Goal: Task Accomplishment & Management: Use online tool/utility

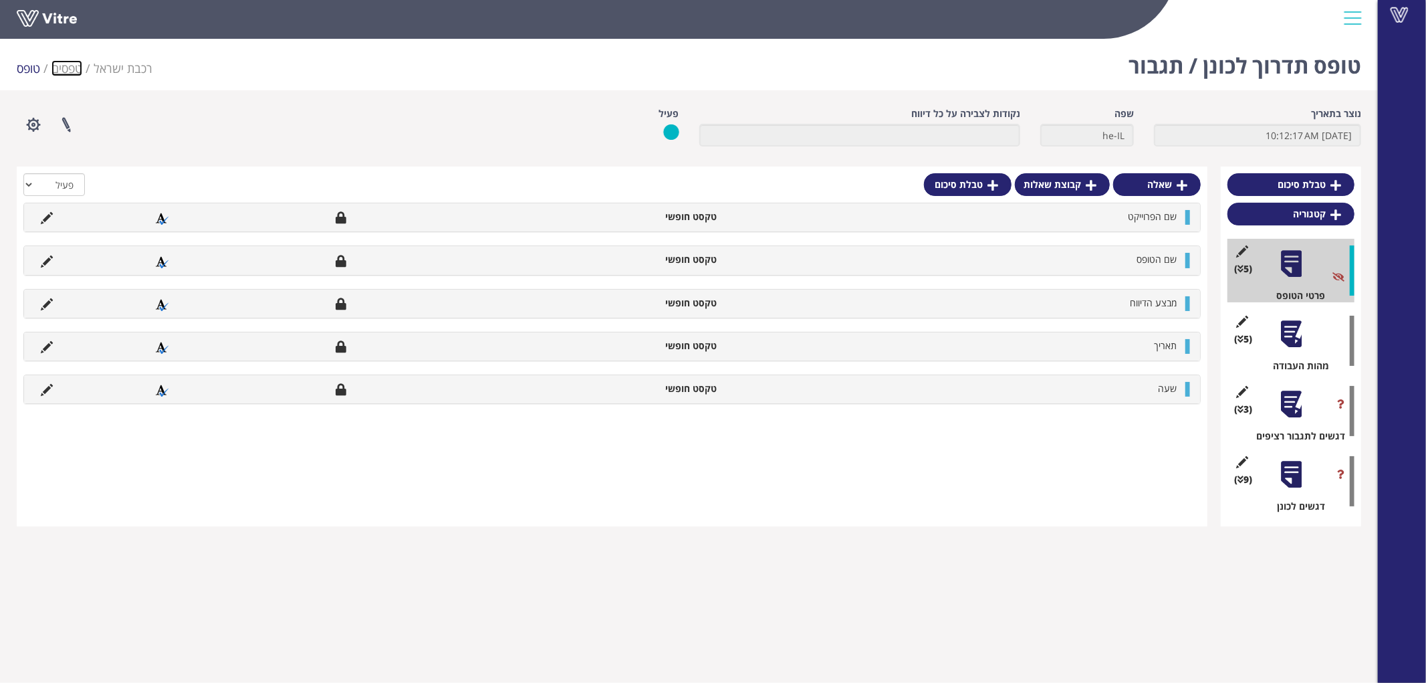
click at [75, 69] on link "טפסים" at bounding box center [66, 68] width 31 height 16
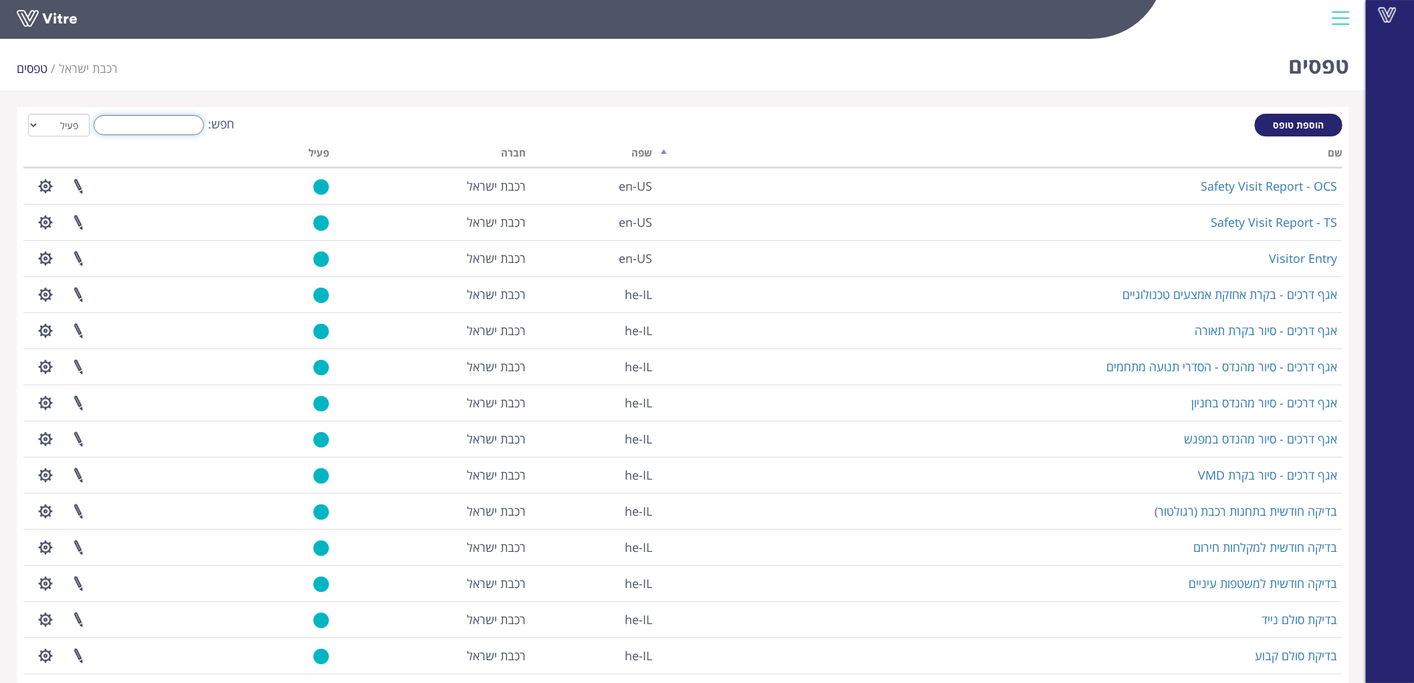
click at [158, 127] on input "חפש:" at bounding box center [149, 125] width 110 height 20
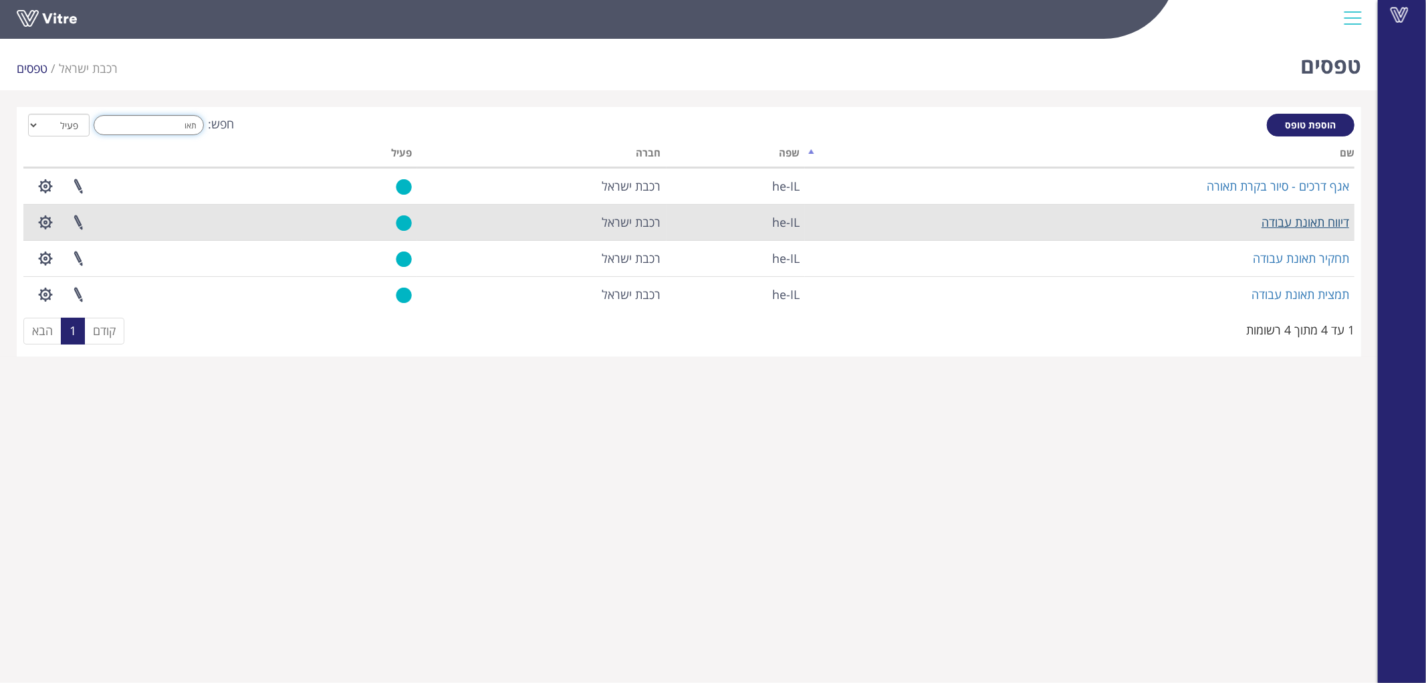
type input "תאו"
click at [1295, 217] on link "דיווח תאונת עבודה" at bounding box center [1306, 222] width 88 height 16
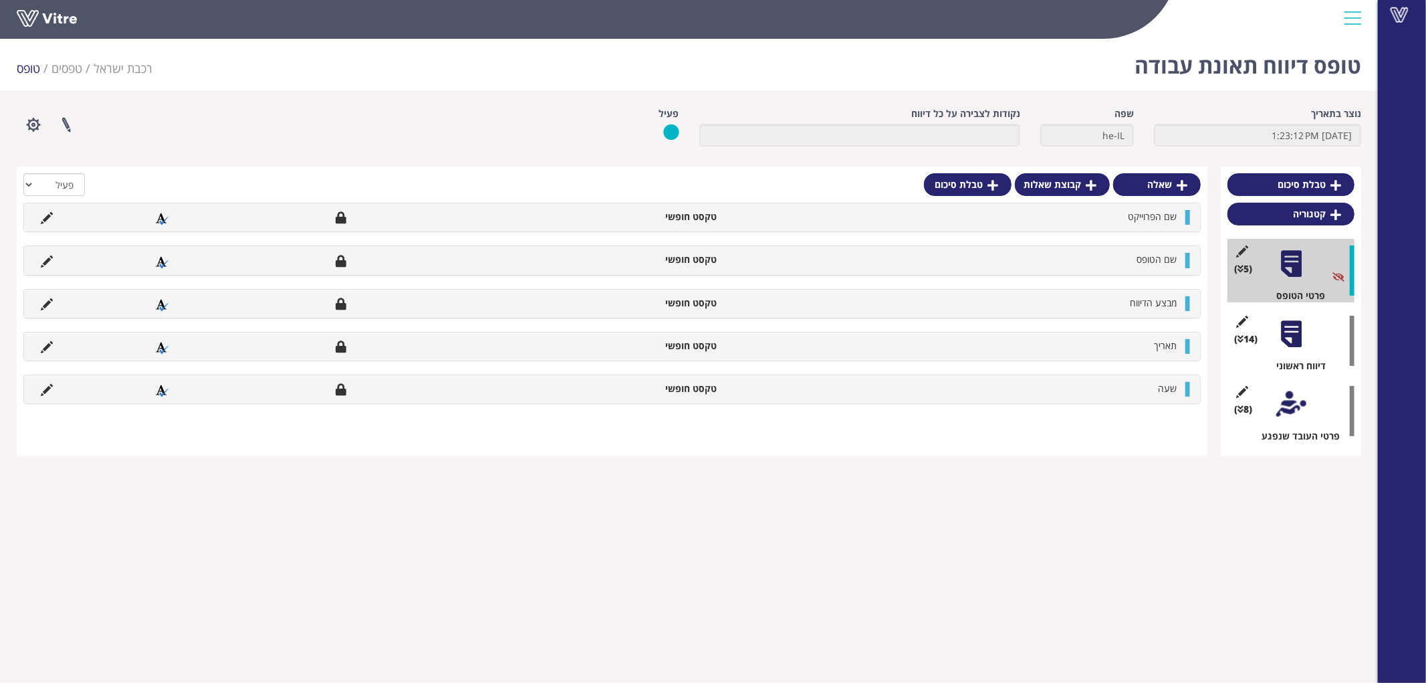
click at [1291, 397] on div at bounding box center [1292, 404] width 30 height 30
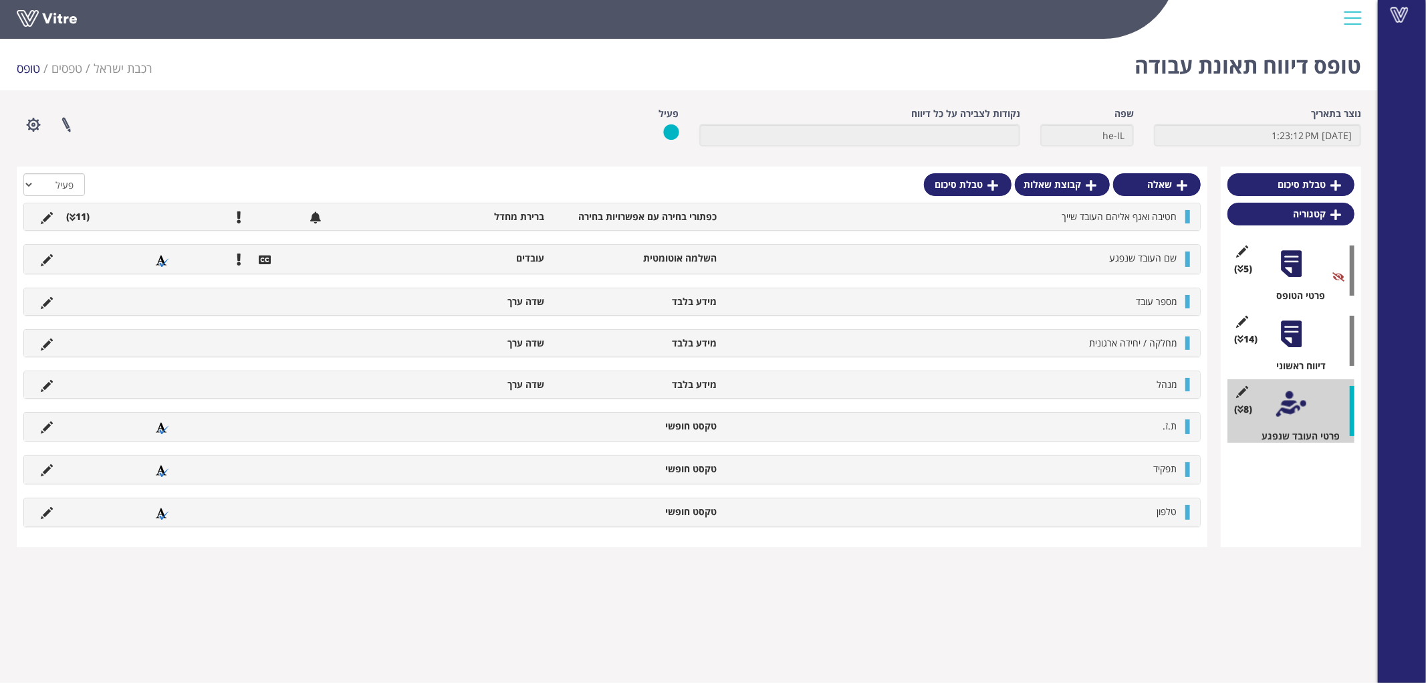
click at [564, 211] on li "כפתורי בחירה עם אפשרויות בחירה" at bounding box center [638, 216] width 173 height 13
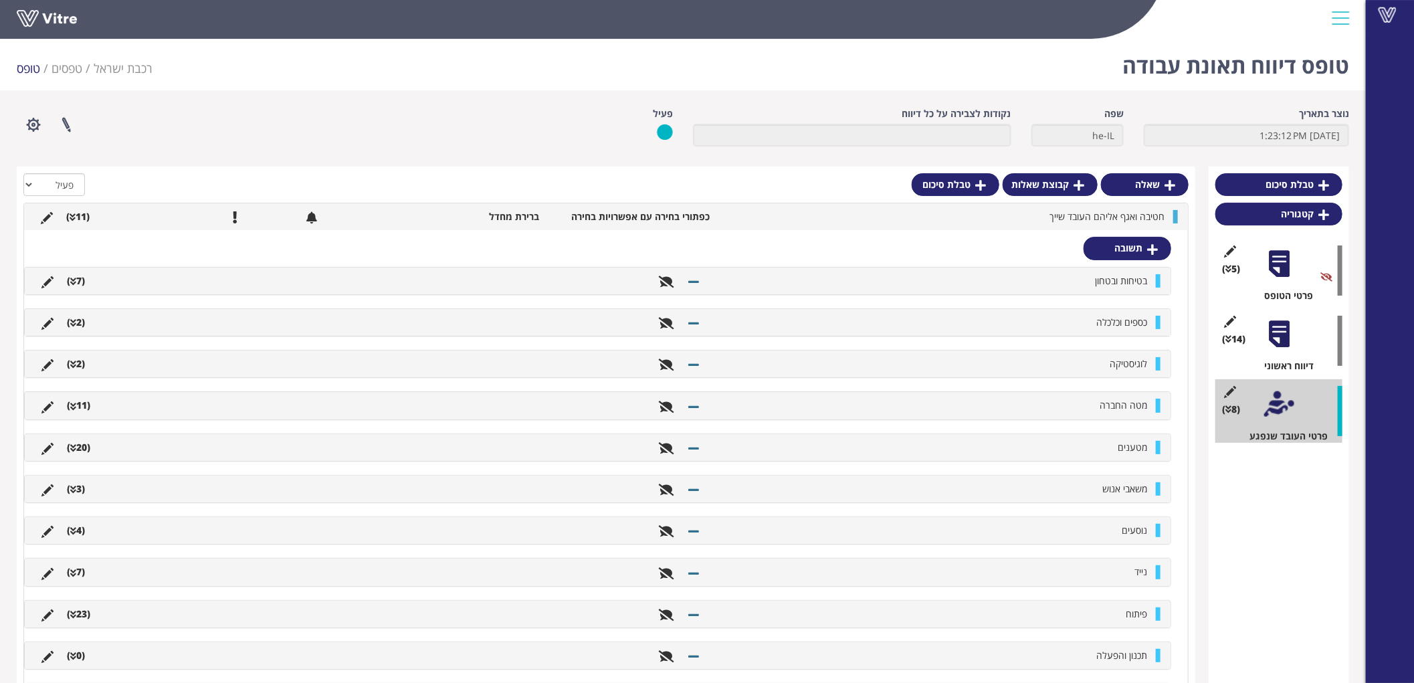
click at [1111, 445] on li "מטענים" at bounding box center [929, 447] width 447 height 13
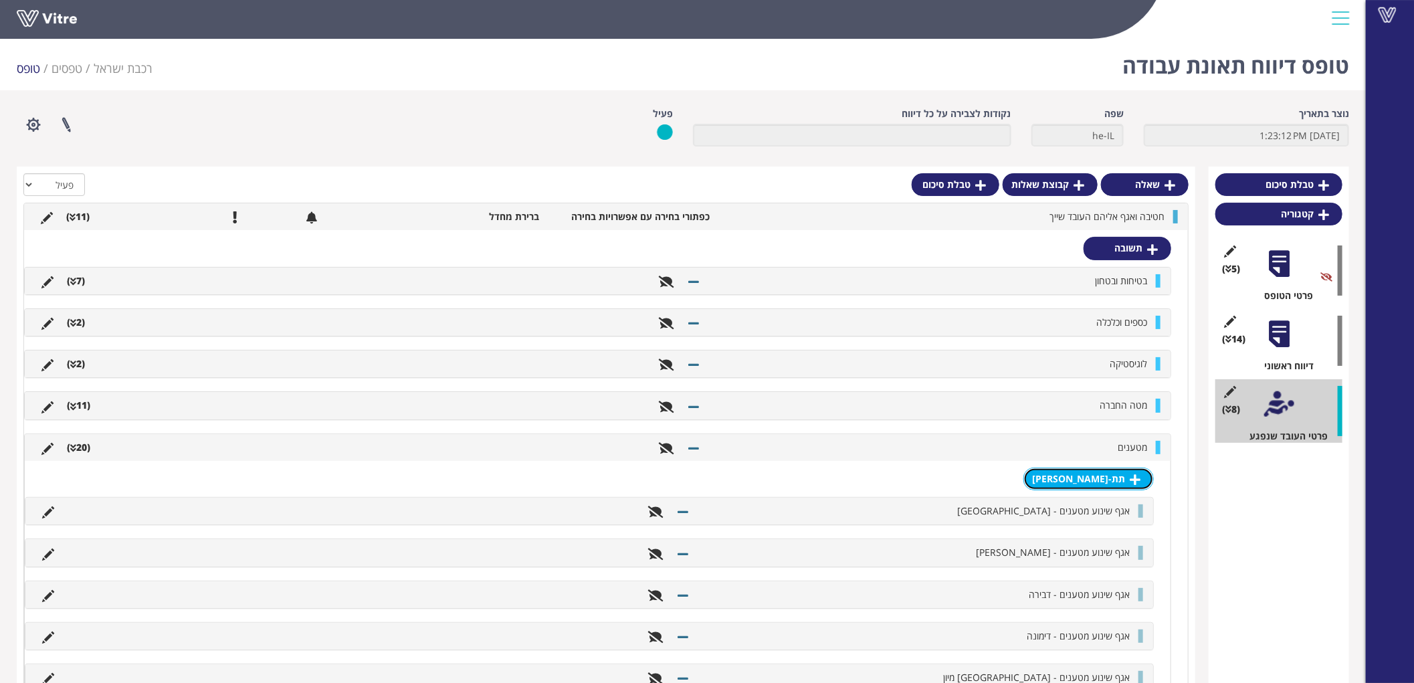
click at [1113, 475] on link "תת-תשובה" at bounding box center [1088, 478] width 130 height 23
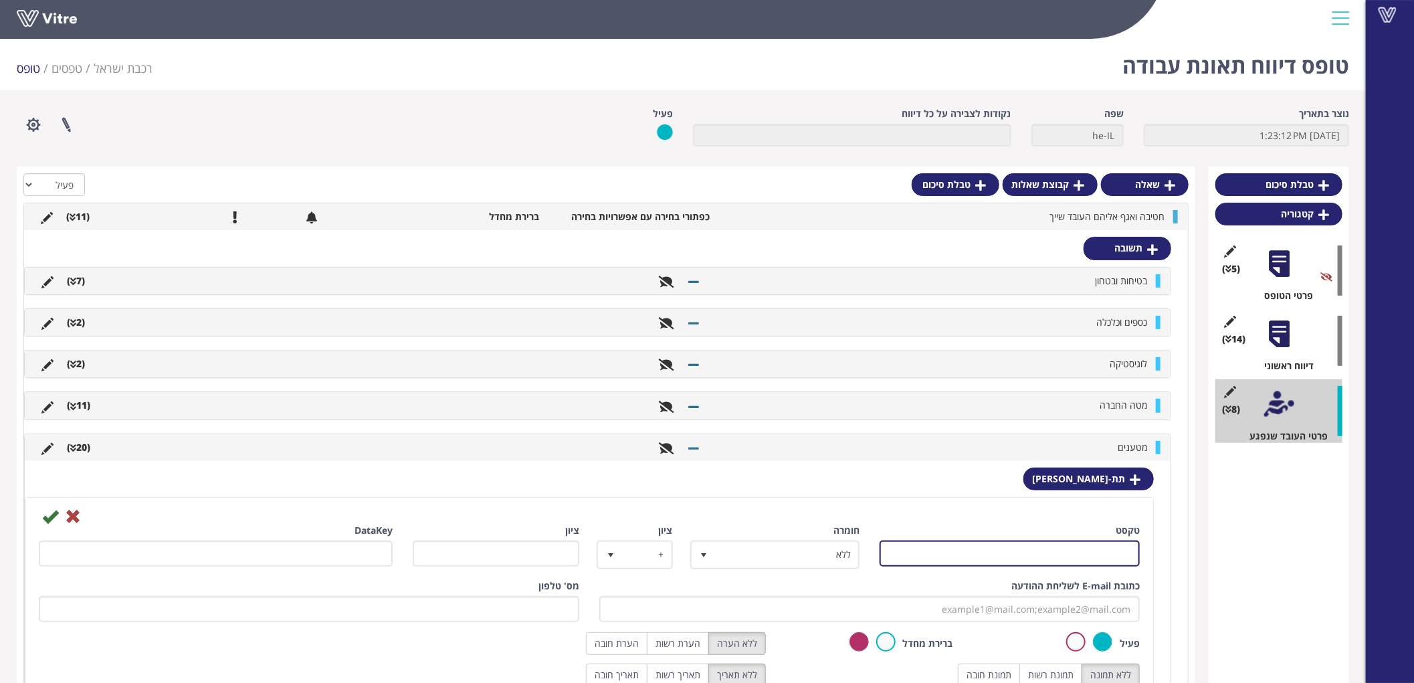
click at [1104, 546] on input "טקסט" at bounding box center [1009, 553] width 260 height 26
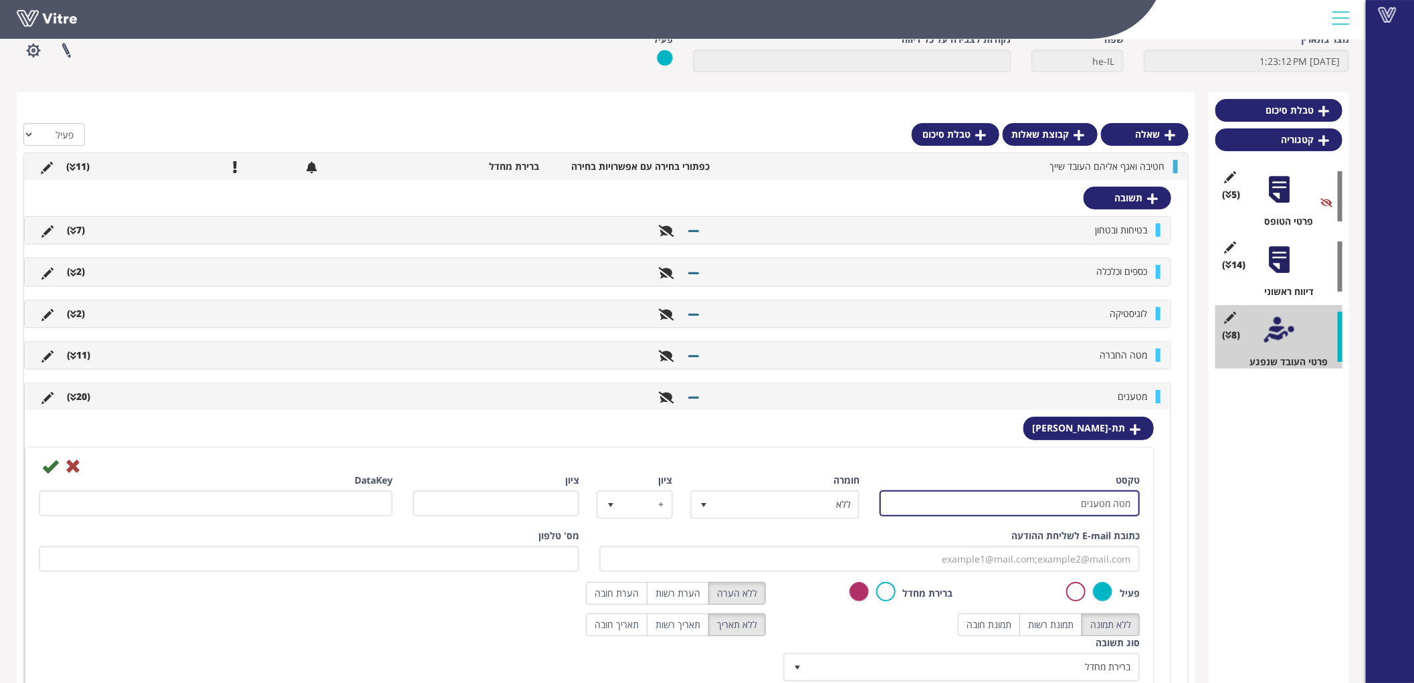
scroll to position [148, 0]
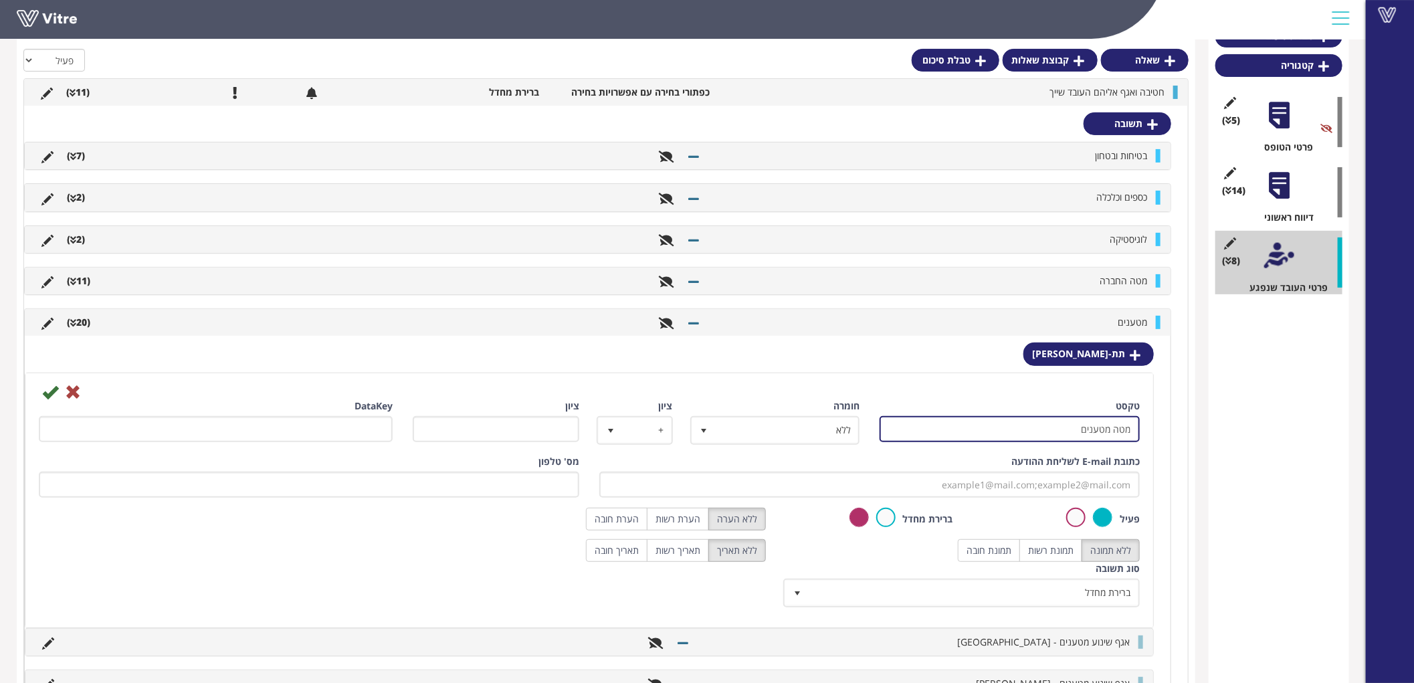
type input "מטה מטענים"
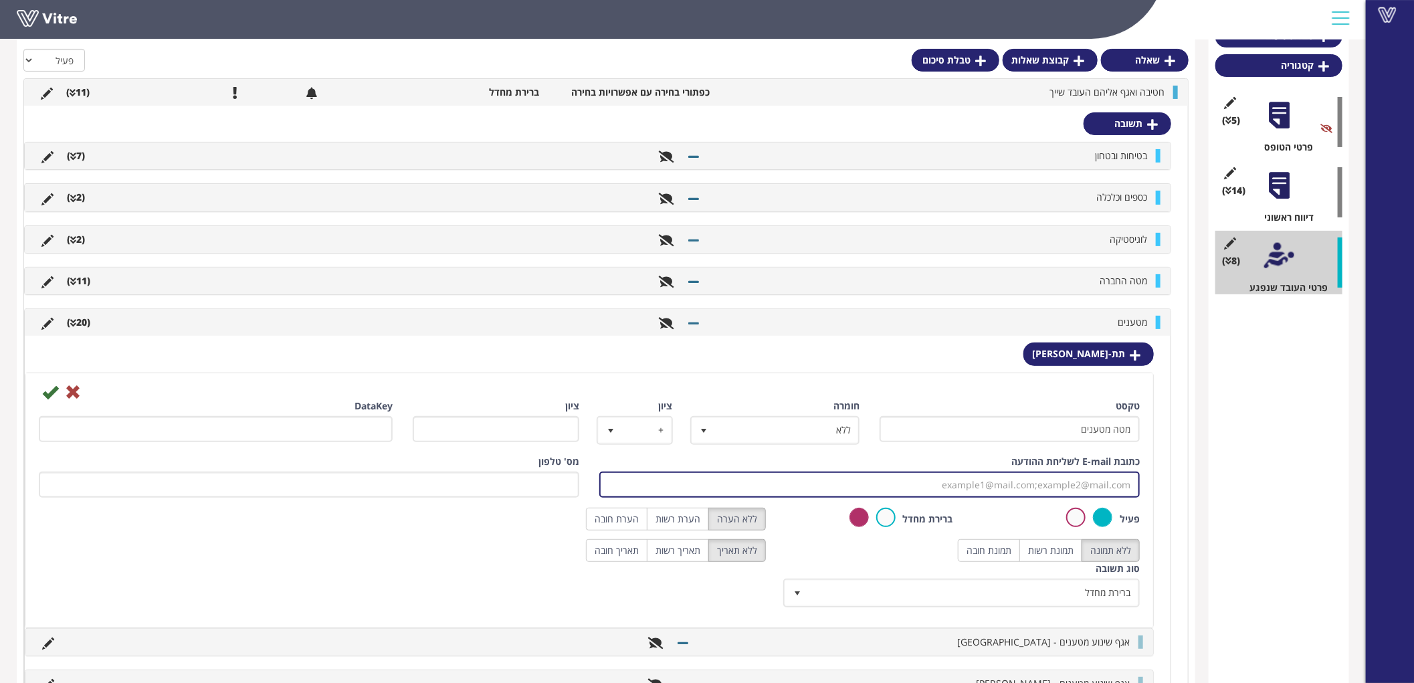
click at [1029, 479] on input "כתובת E-mail לשליחת ההודעה" at bounding box center [869, 484] width 540 height 26
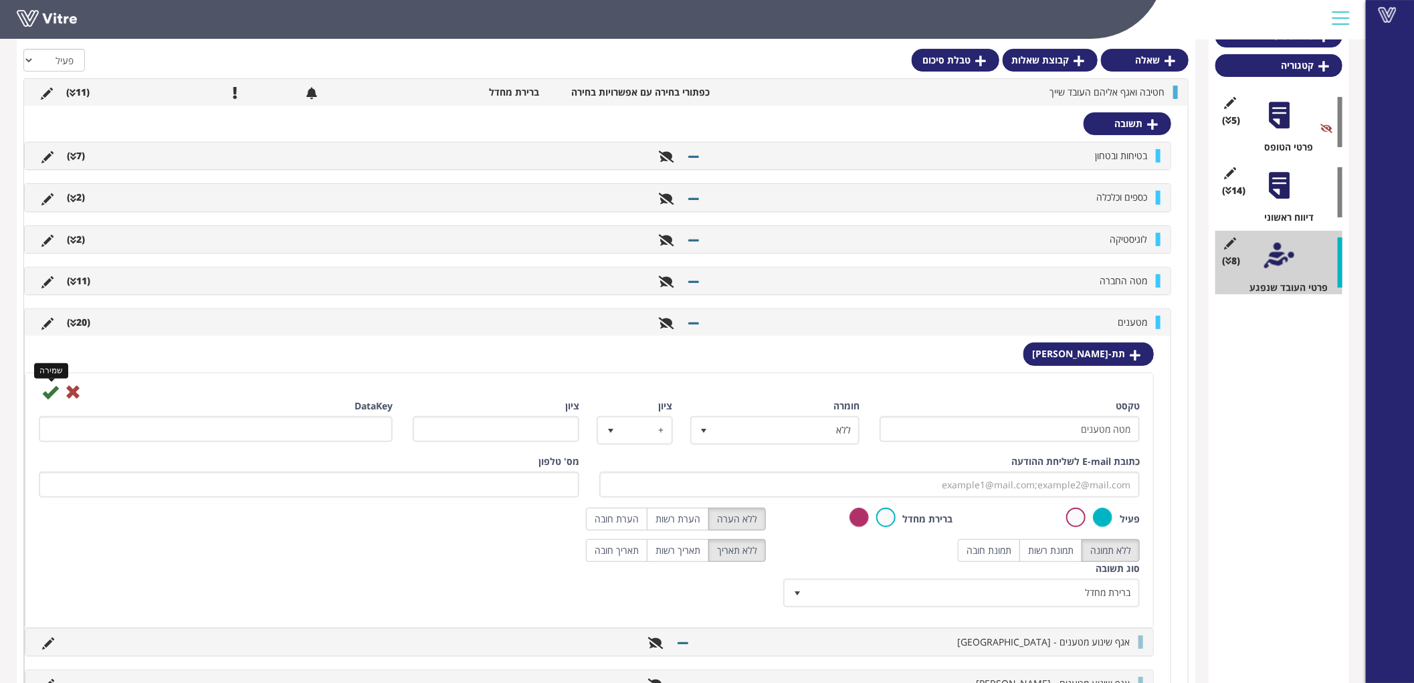
click at [44, 391] on icon at bounding box center [50, 392] width 16 height 16
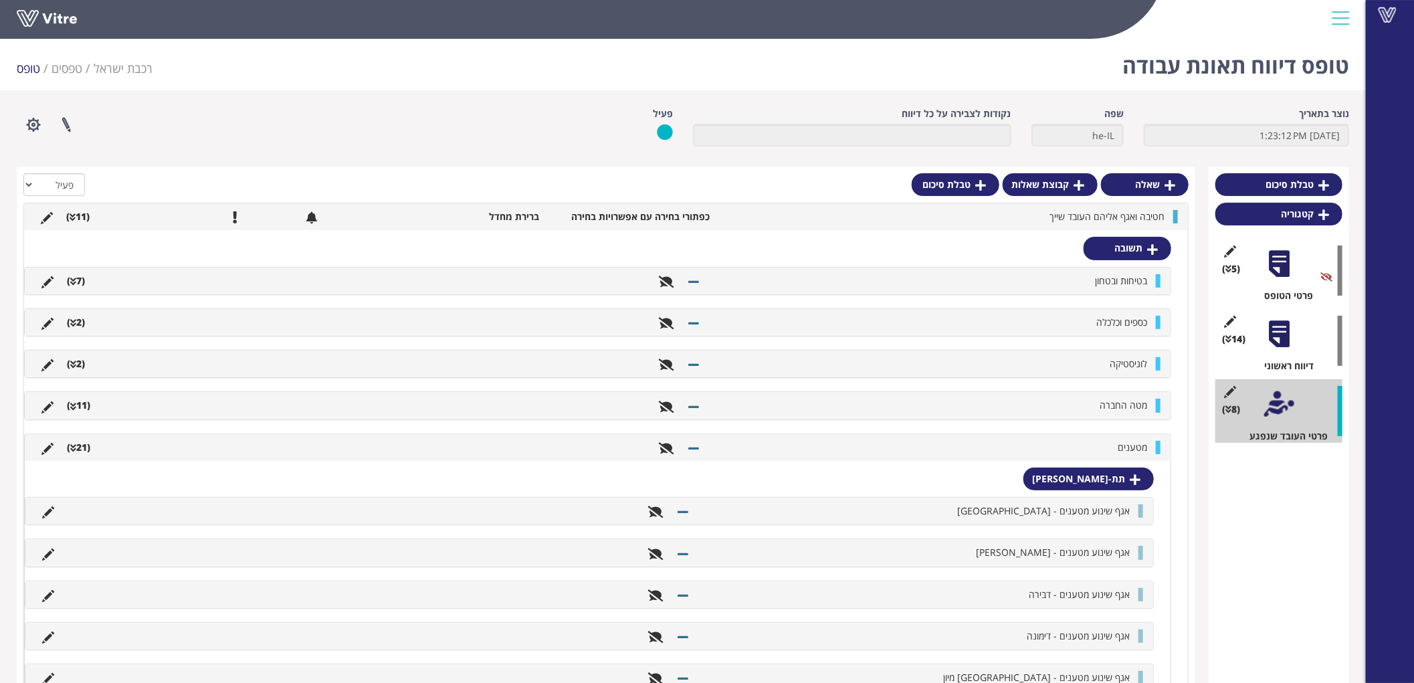
click at [512, 445] on ul "מטענים (21 )" at bounding box center [594, 447] width 1119 height 13
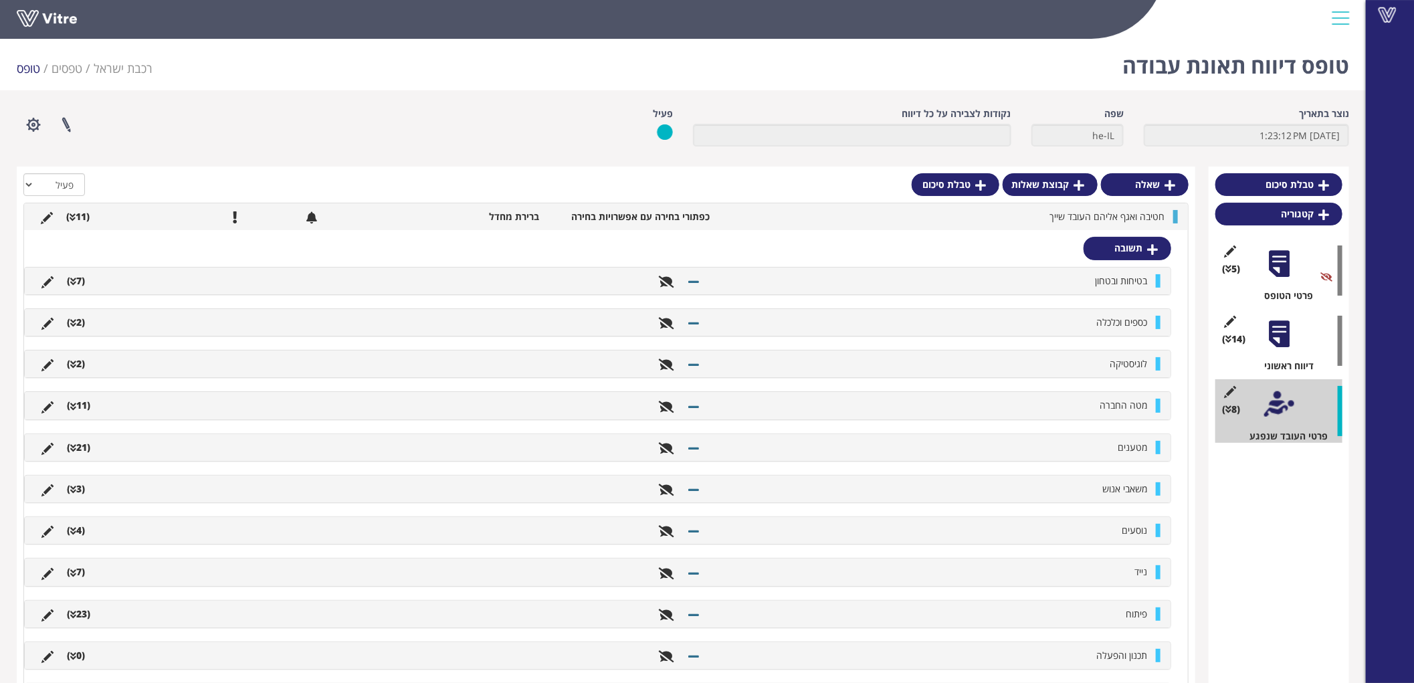
click at [1075, 451] on li "מטענים" at bounding box center [929, 447] width 447 height 13
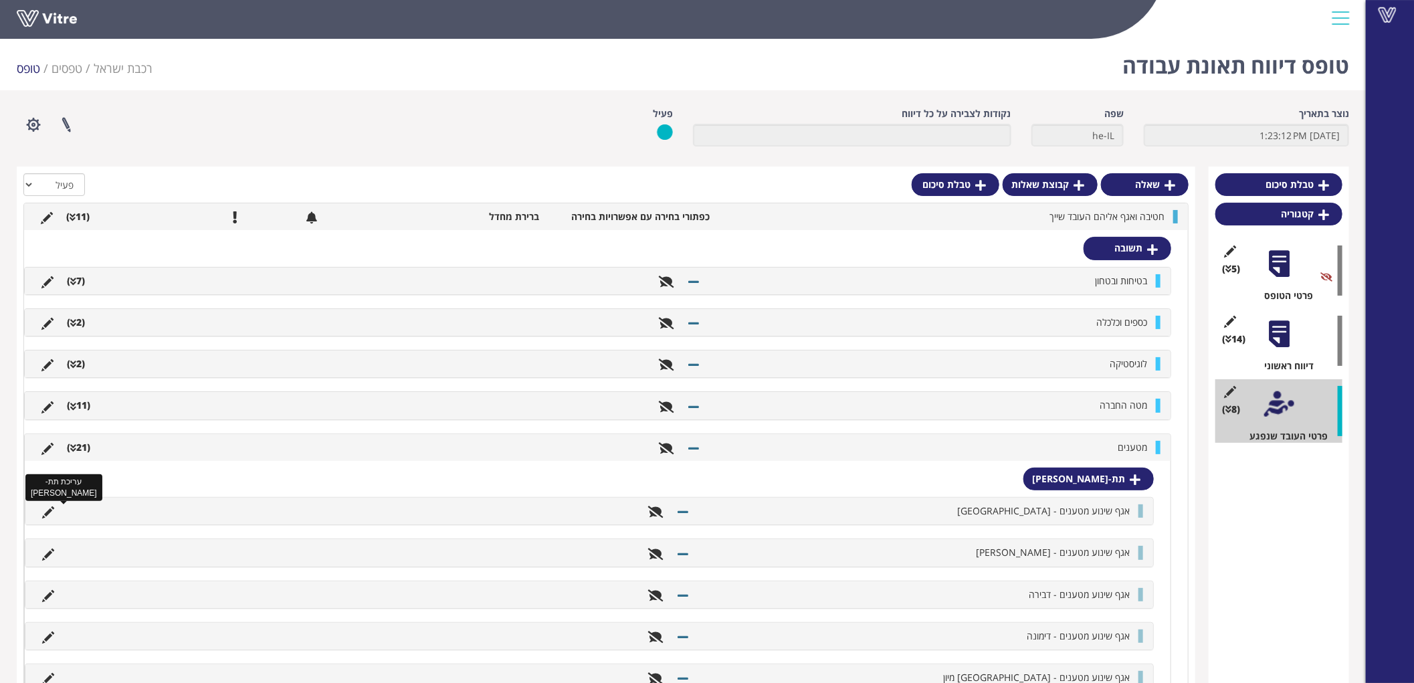
click at [45, 509] on icon at bounding box center [48, 512] width 12 height 12
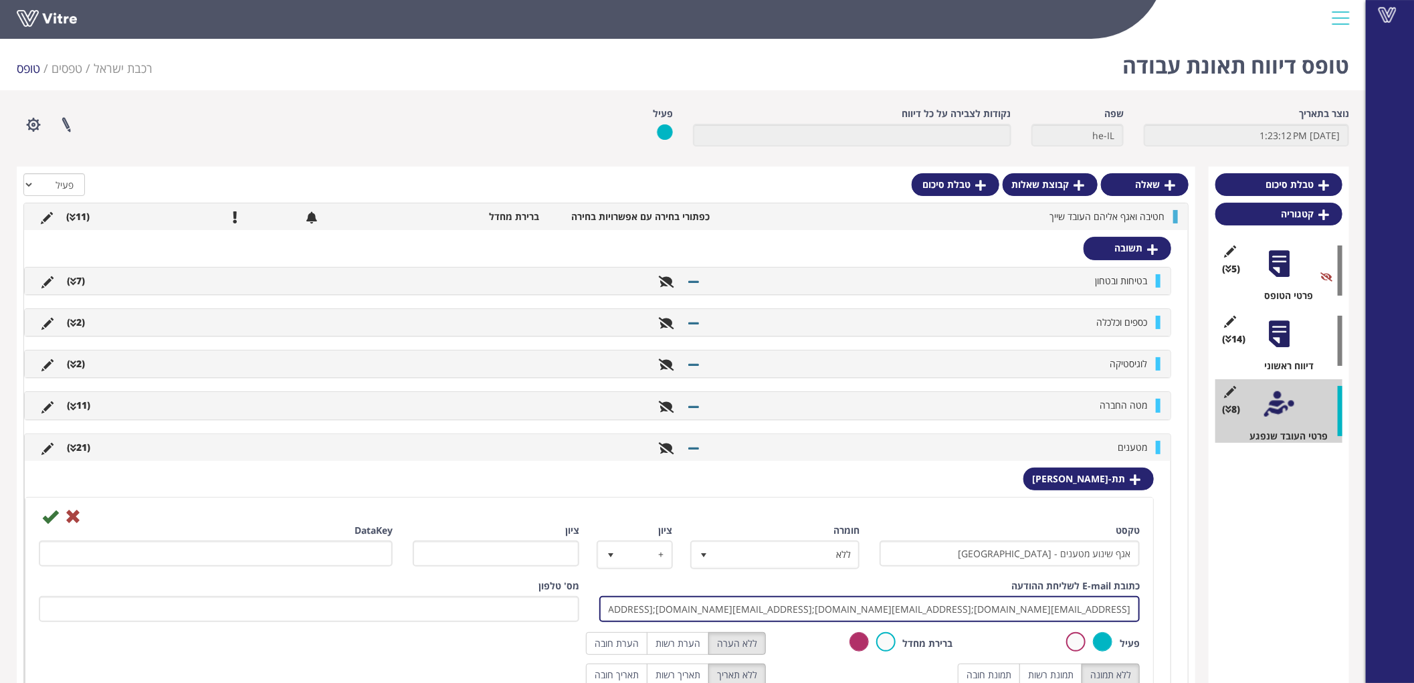
click at [889, 611] on input "israelm@rail.co.il;noamnissima@rail.co.il;ilyas@rail.co.il;avidanb@rail.co.il" at bounding box center [869, 609] width 540 height 26
click at [794, 609] on input "israelm@rail.co.il;noamnissima@rail.co.il;ilyas@rail.co.il;avidanb@rail.co.il" at bounding box center [869, 609] width 540 height 26
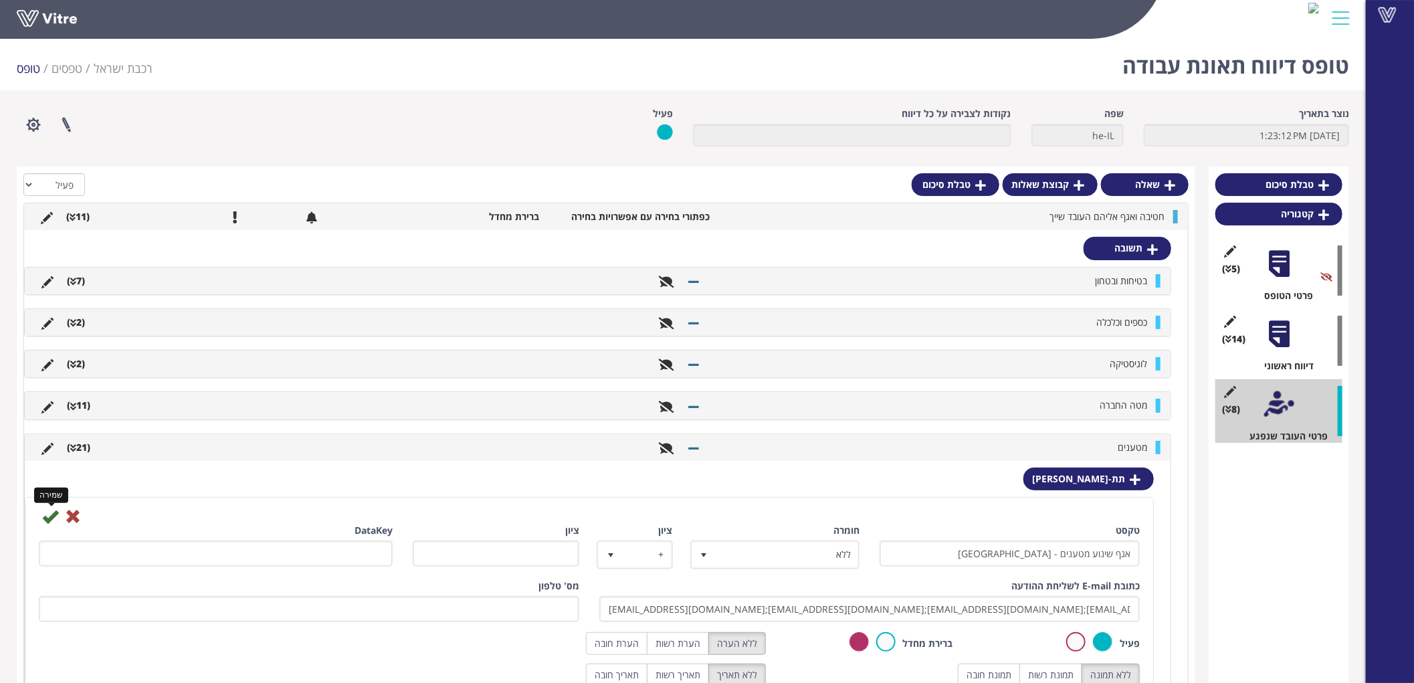
click at [48, 519] on icon at bounding box center [50, 516] width 16 height 16
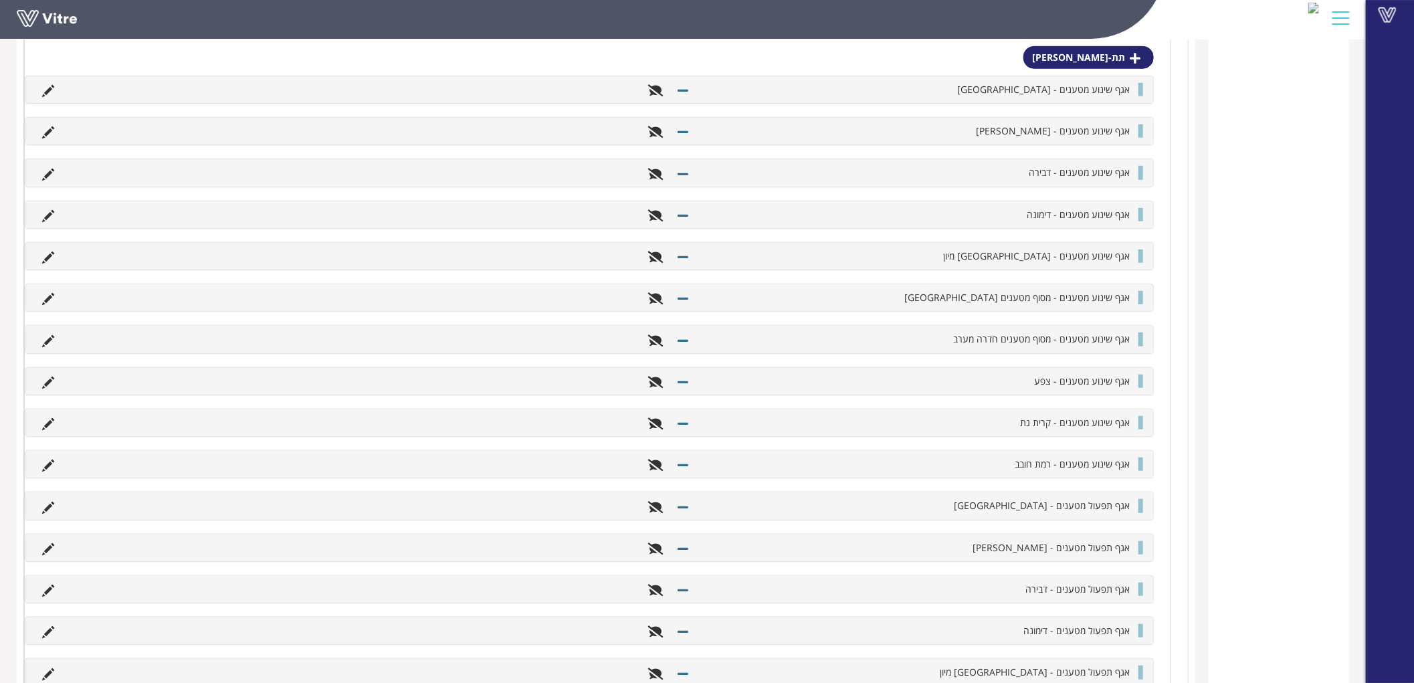
scroll to position [966, 0]
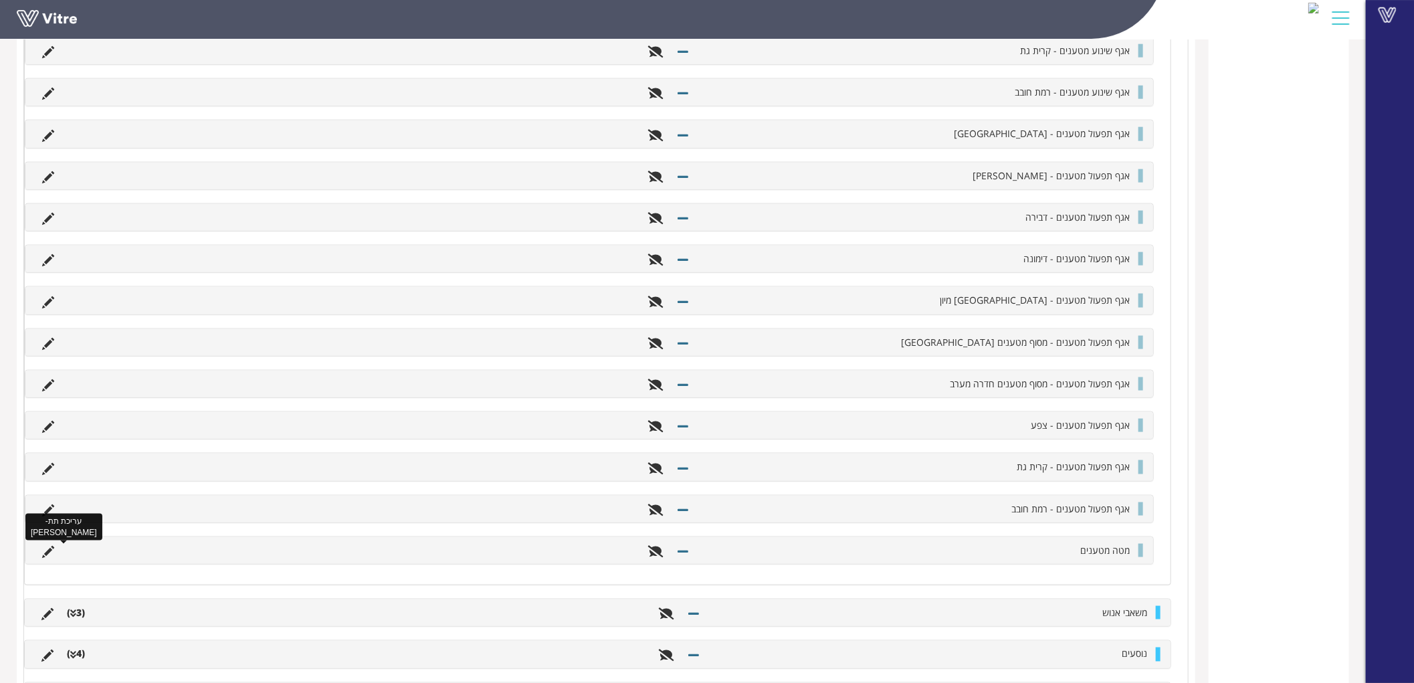
click at [42, 547] on icon at bounding box center [48, 552] width 12 height 12
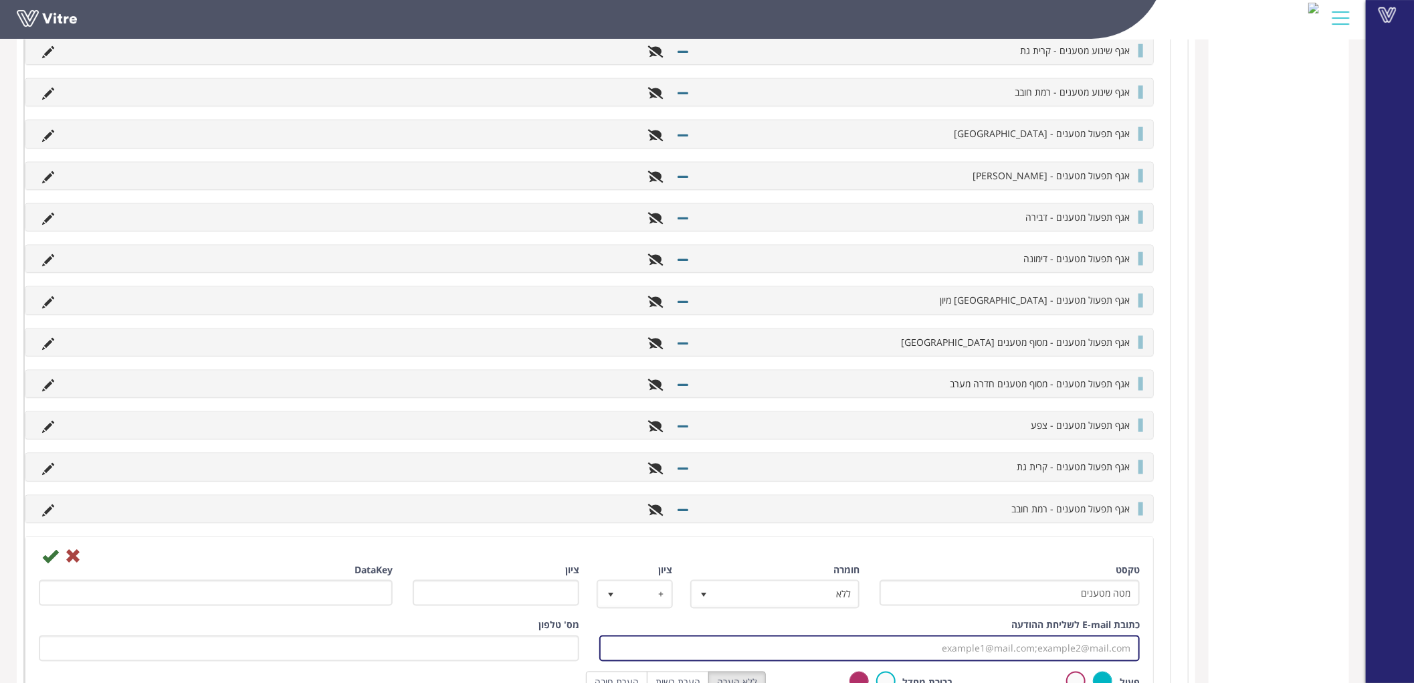
click at [970, 646] on input "כתובת E-mail לשליחת ההודעה" at bounding box center [869, 648] width 540 height 26
paste input "israelm@rail.co.il;noamnissima@rail.co.il"
type input "israelm@rail.co.il;noamnissima@rail.co.il"
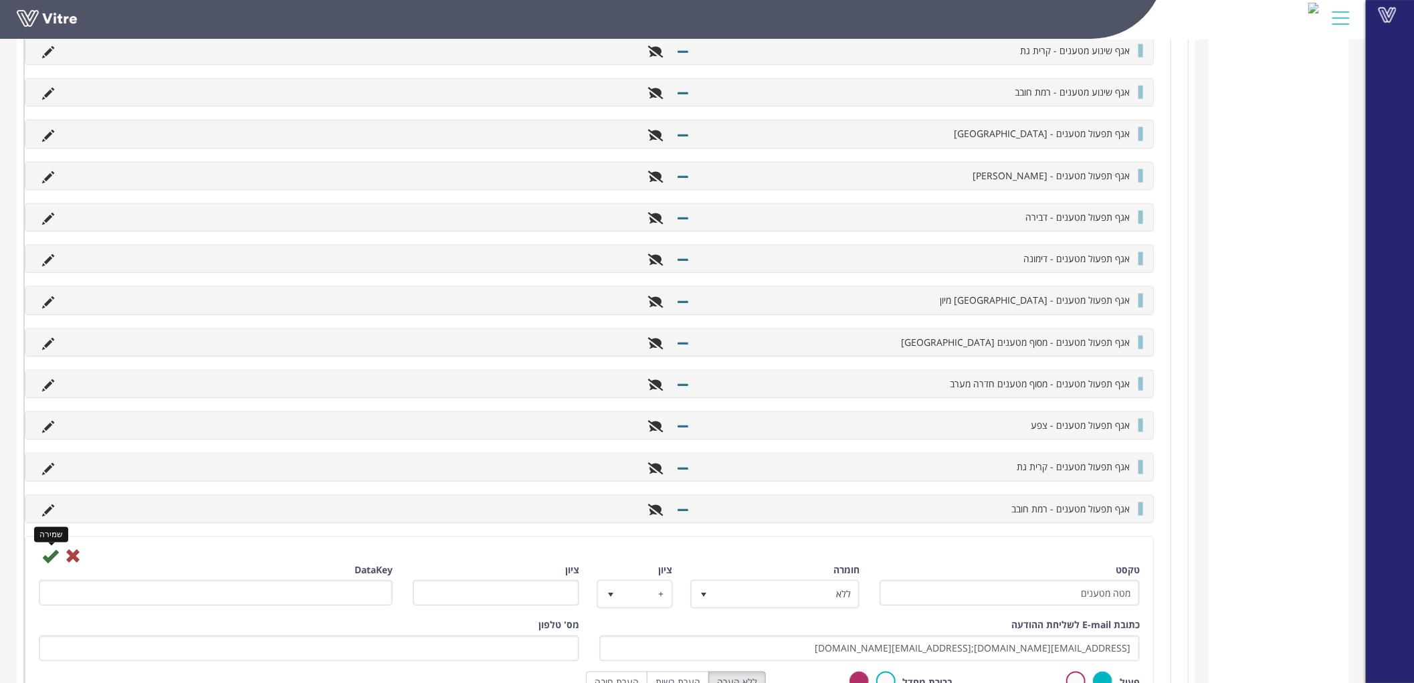
click at [47, 557] on icon at bounding box center [50, 556] width 16 height 16
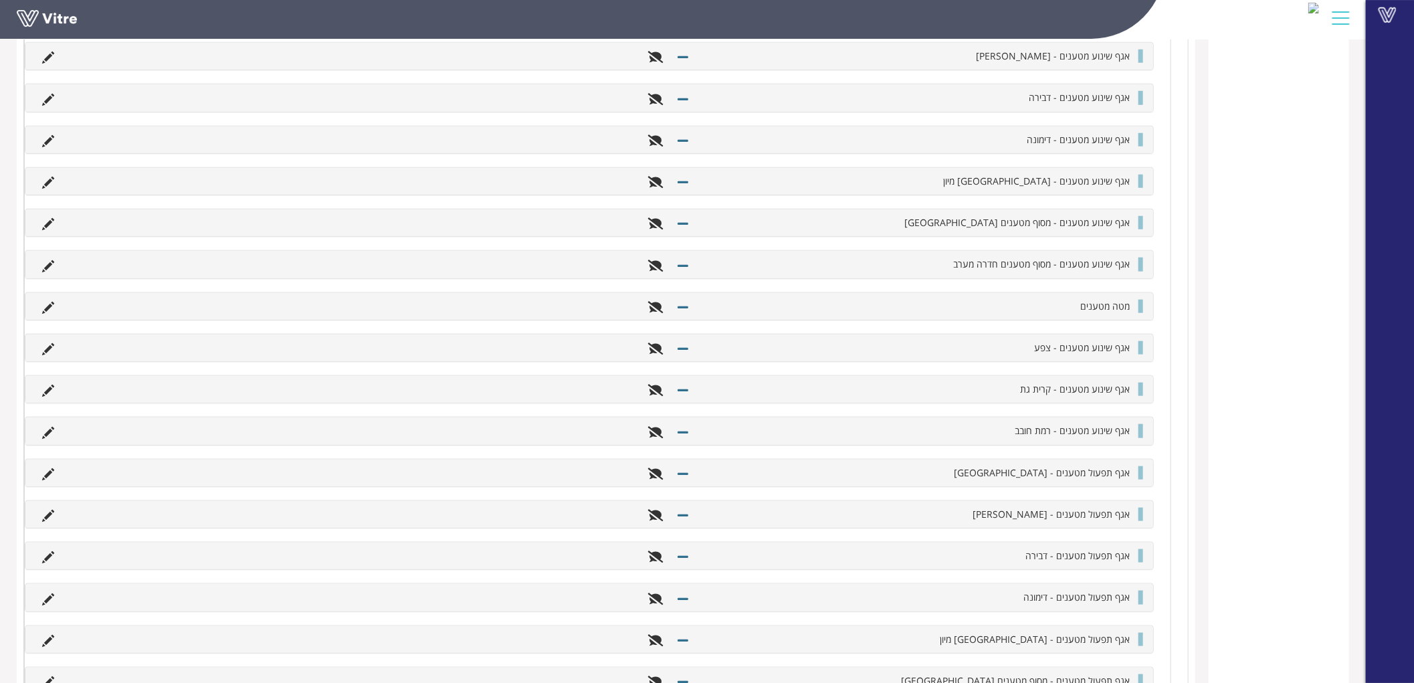
scroll to position [594, 0]
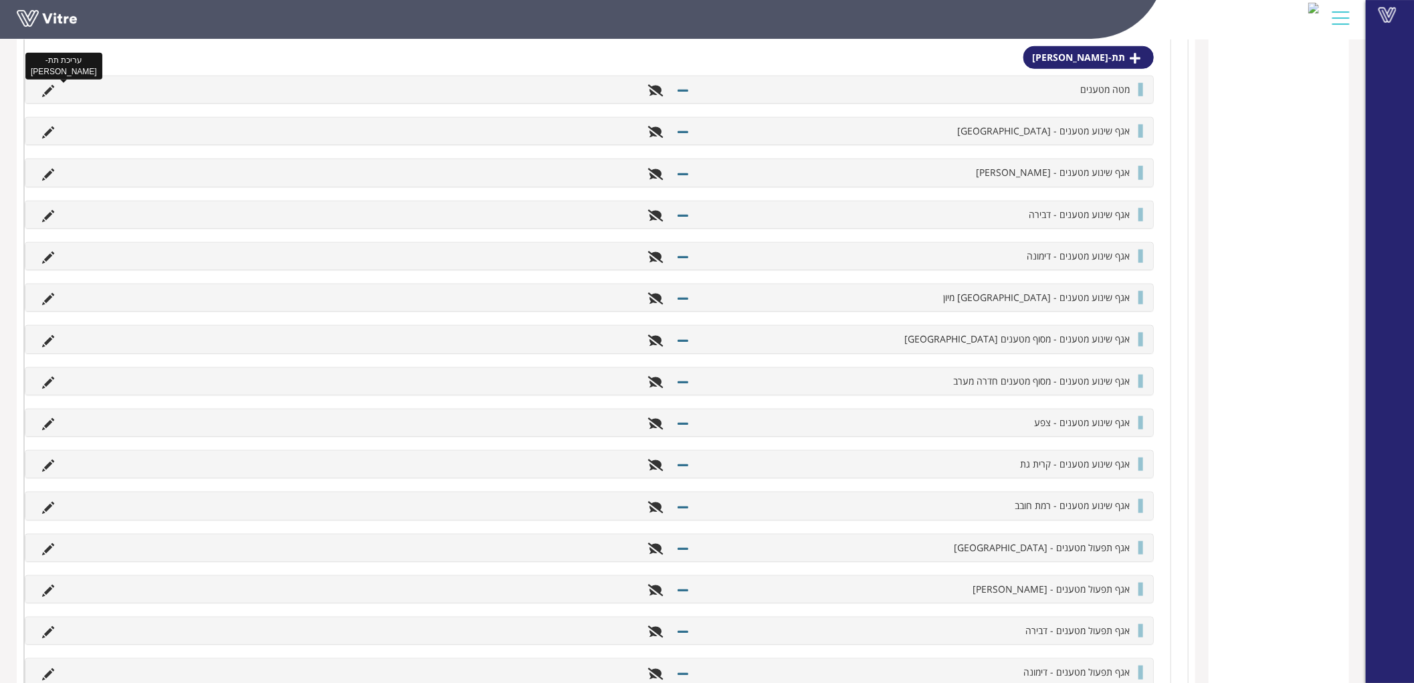
click at [45, 87] on icon at bounding box center [48, 91] width 12 height 12
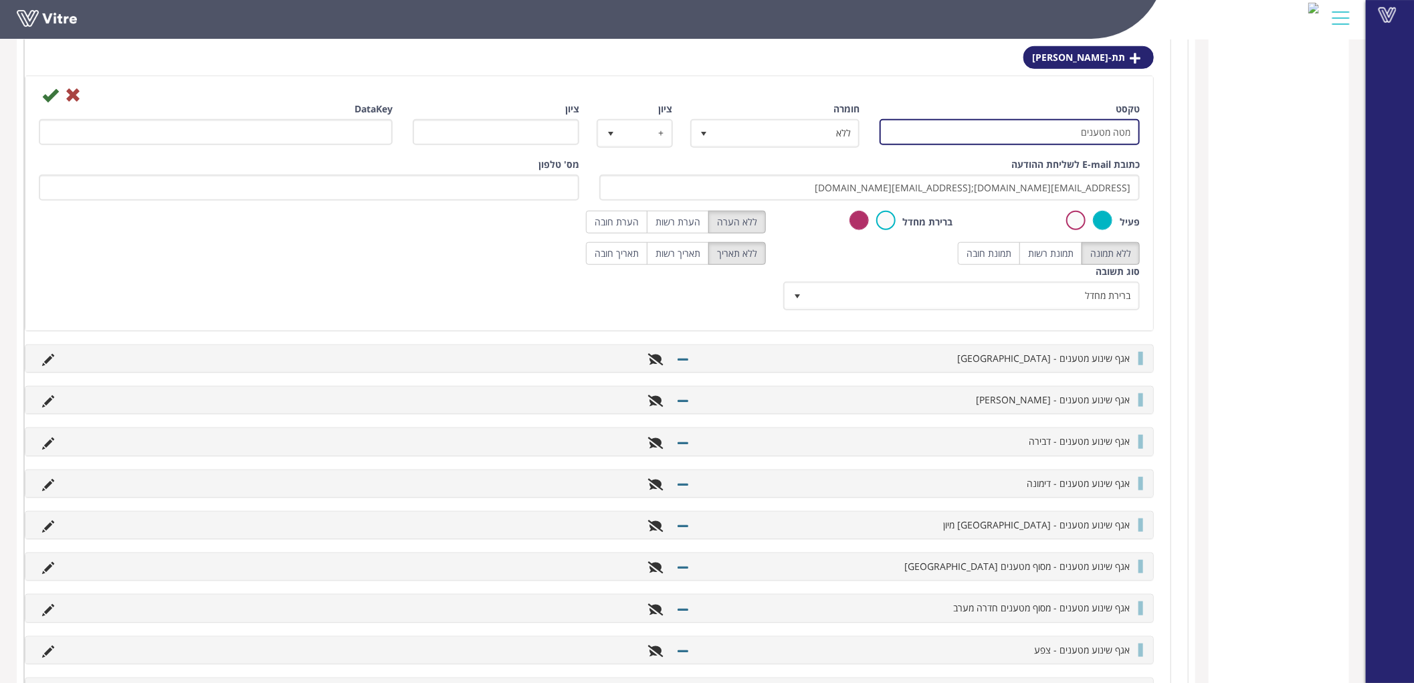
click at [1111, 129] on input "מטה מטענים" at bounding box center [1009, 132] width 260 height 26
type input "מטה חטיבת מטענים"
click at [54, 98] on icon at bounding box center [50, 95] width 16 height 16
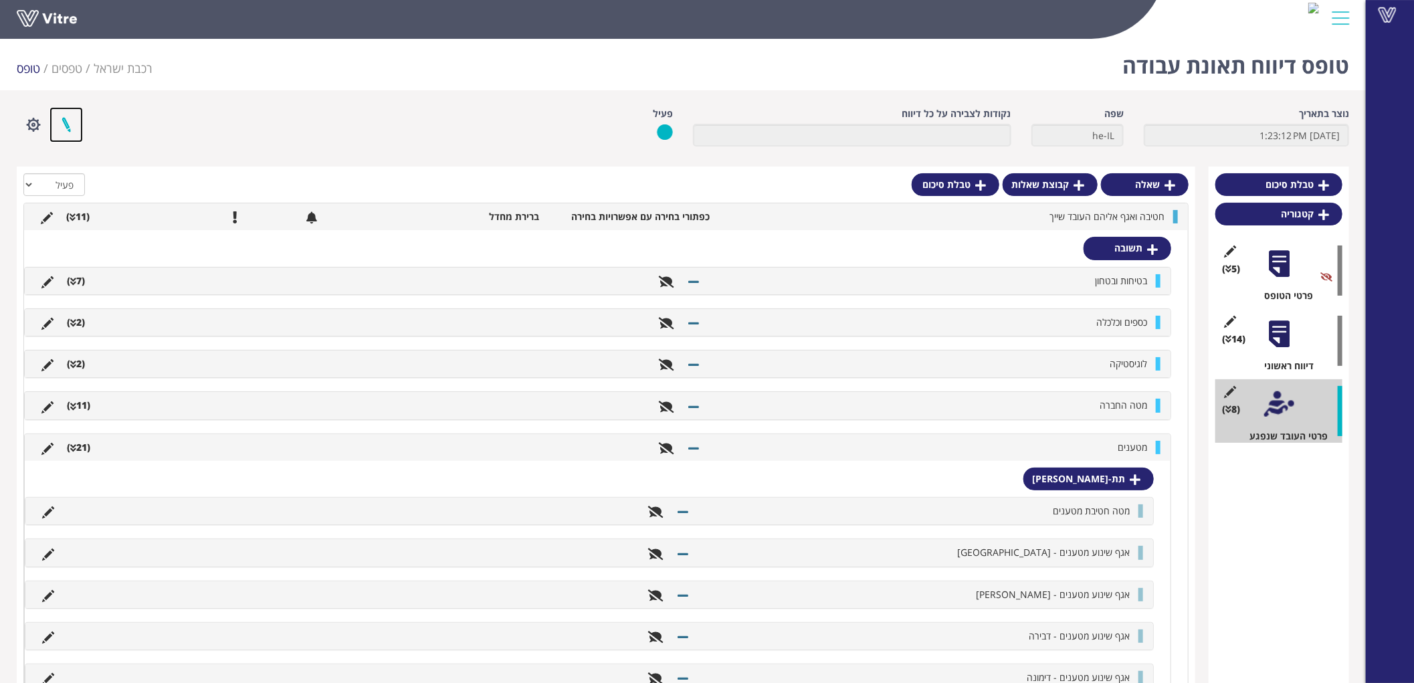
click at [64, 126] on link at bounding box center [65, 124] width 33 height 35
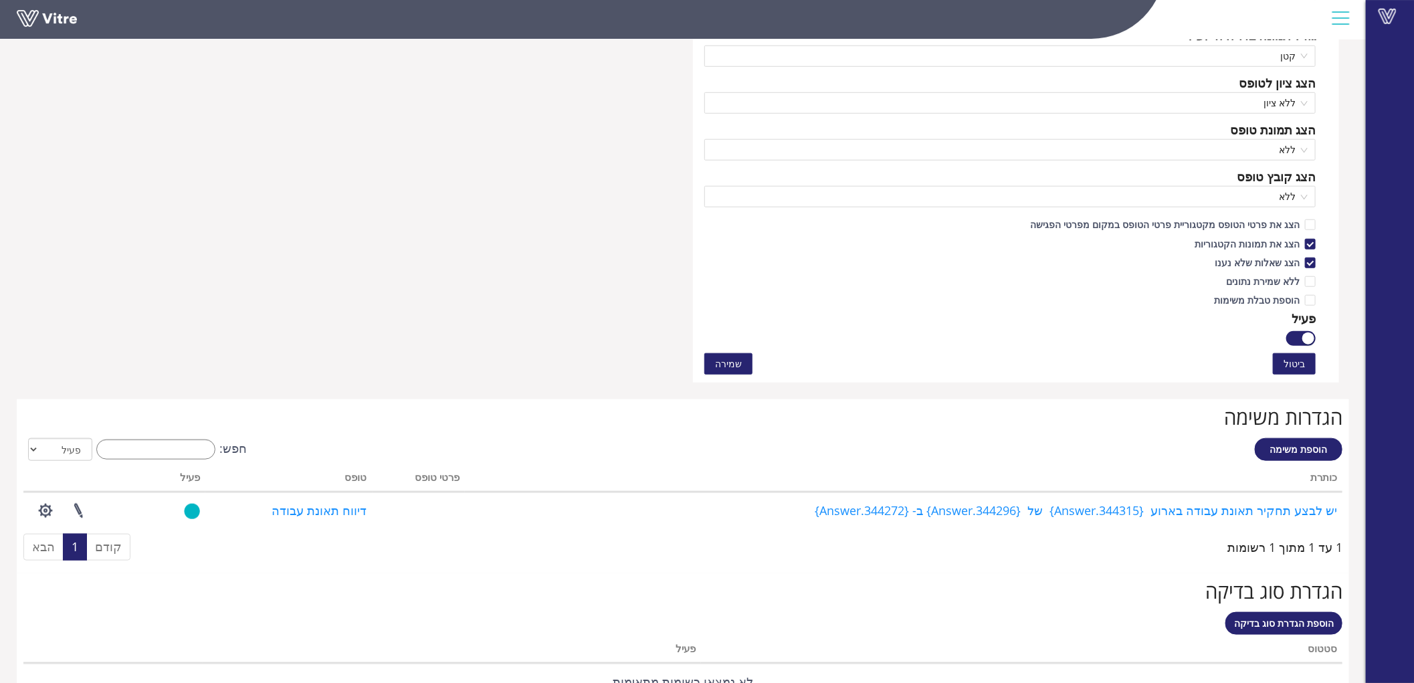
scroll to position [903, 0]
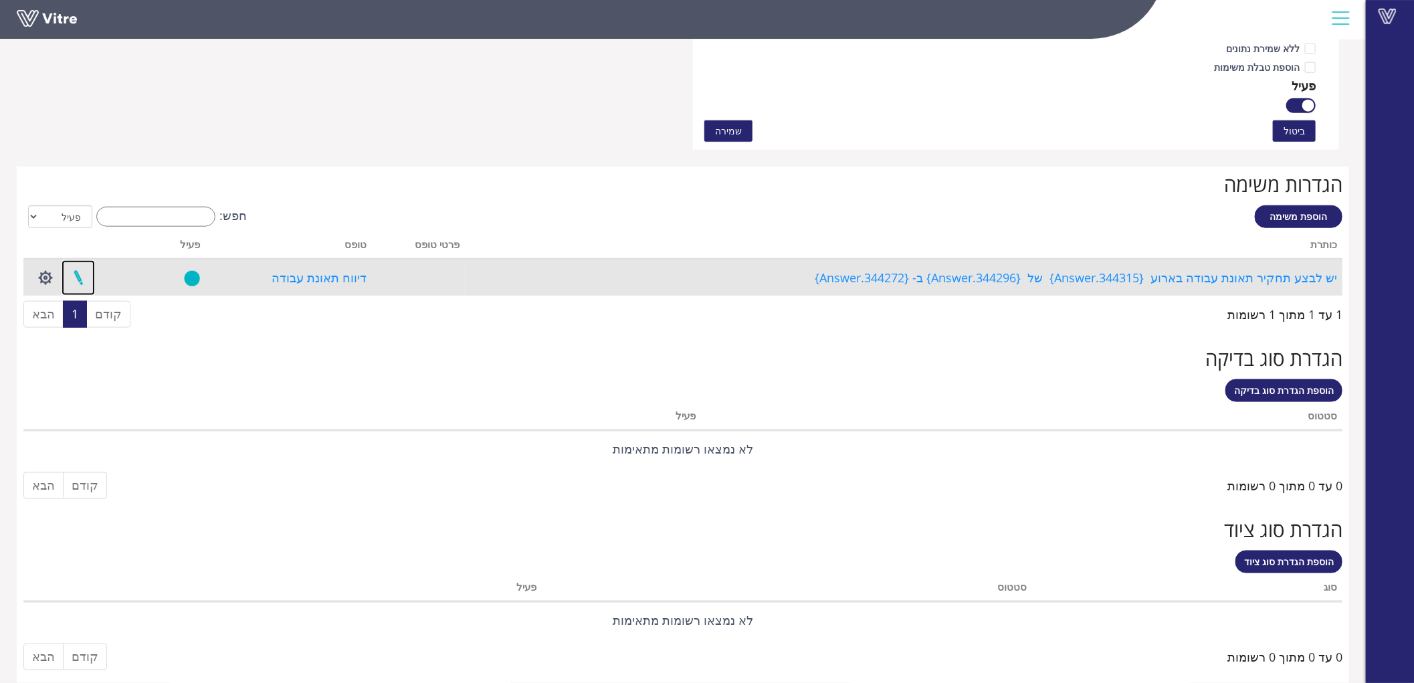
click at [84, 276] on link at bounding box center [78, 277] width 33 height 35
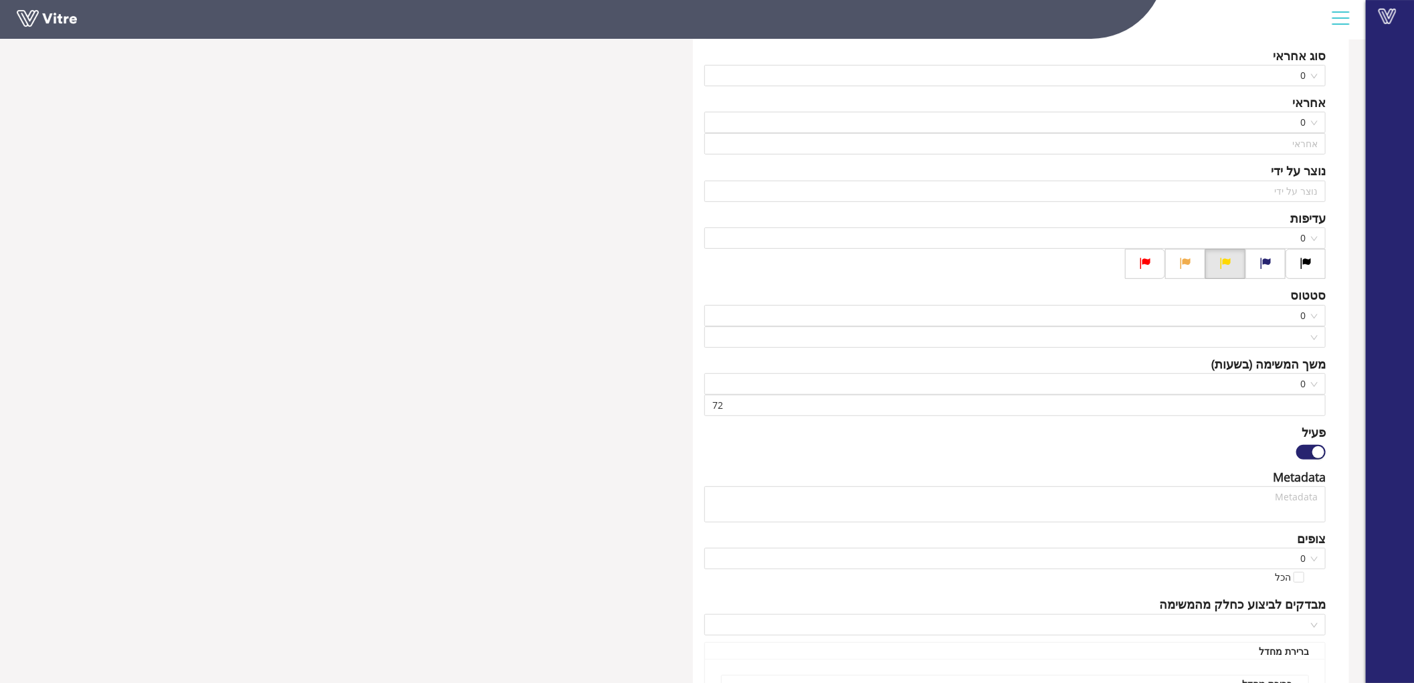
scroll to position [630, 0]
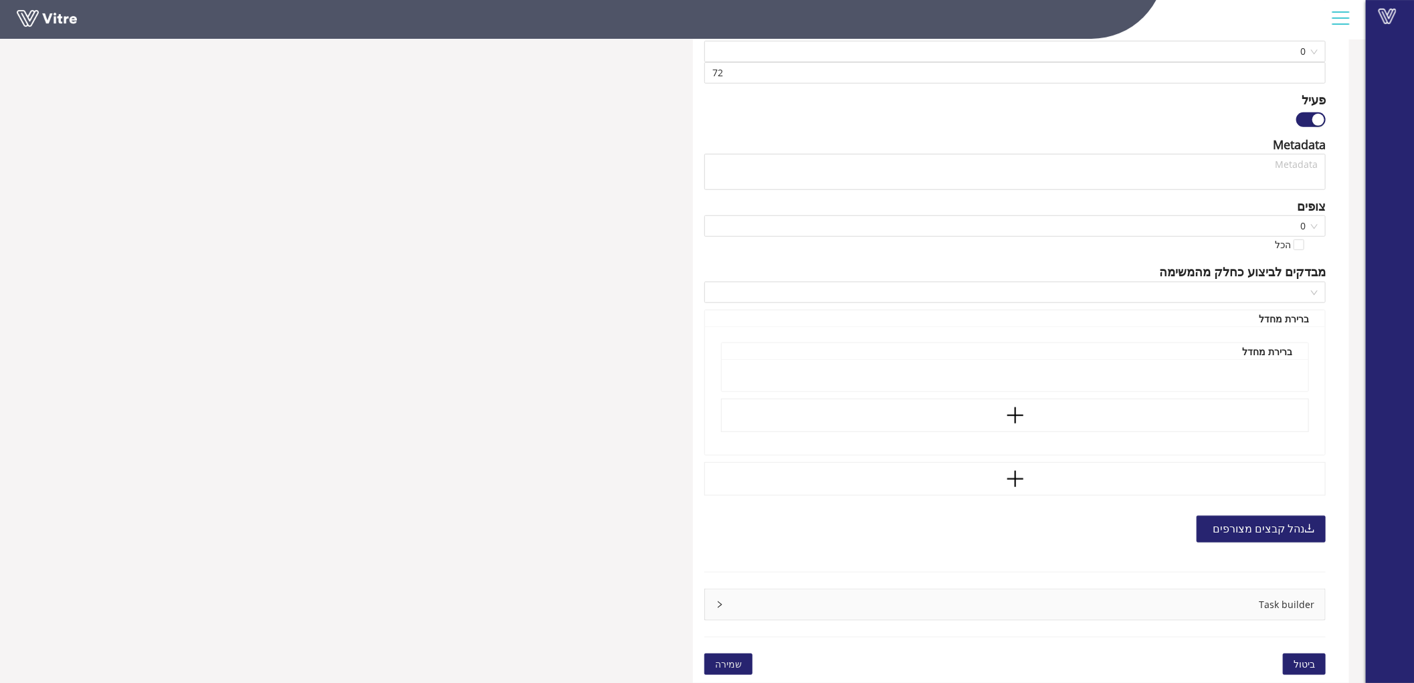
click at [1273, 597] on div "Task builder" at bounding box center [1015, 604] width 620 height 31
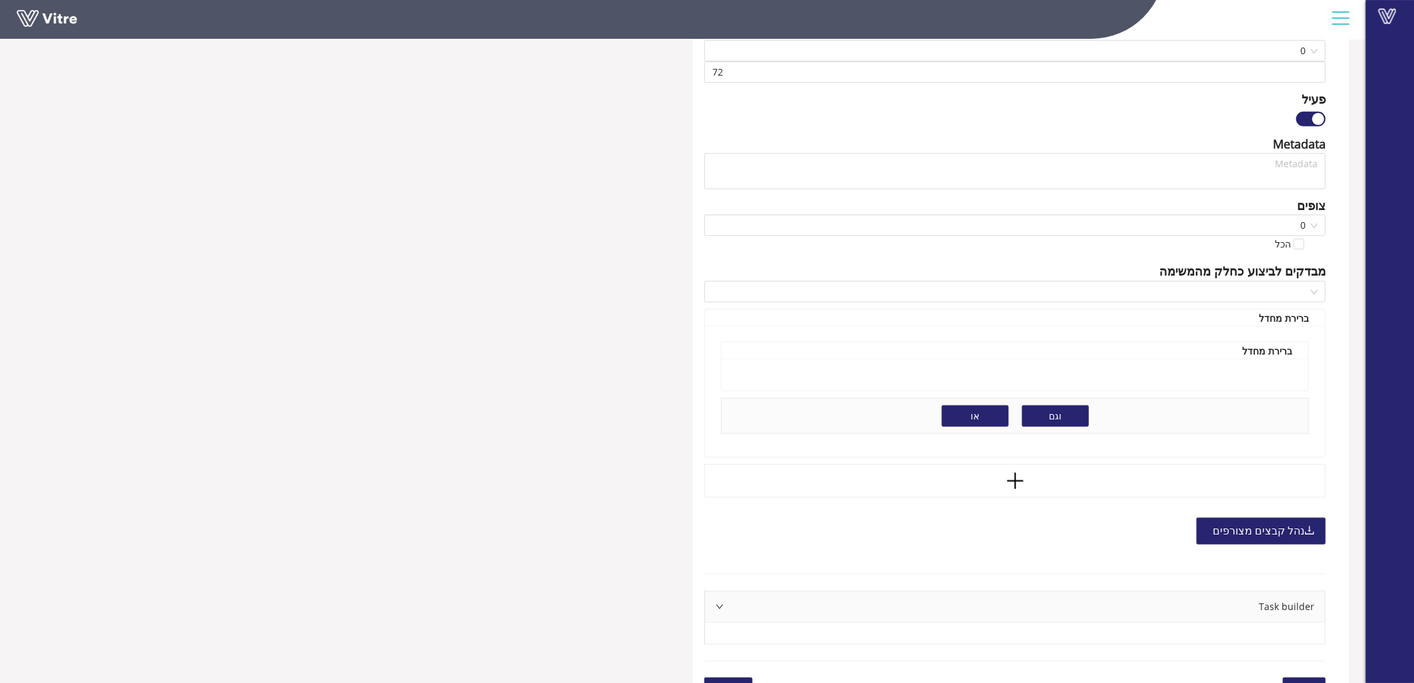
scroll to position [654, 0]
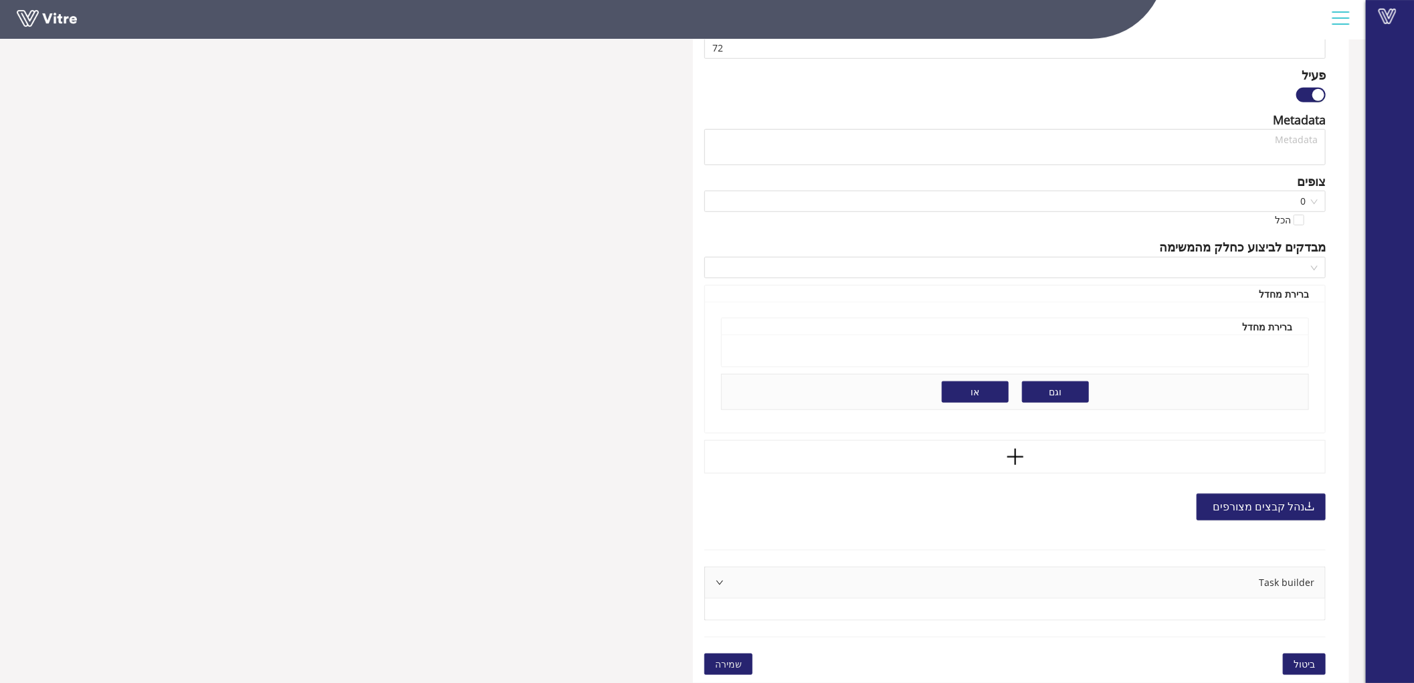
type input "[PERSON_NAME]"
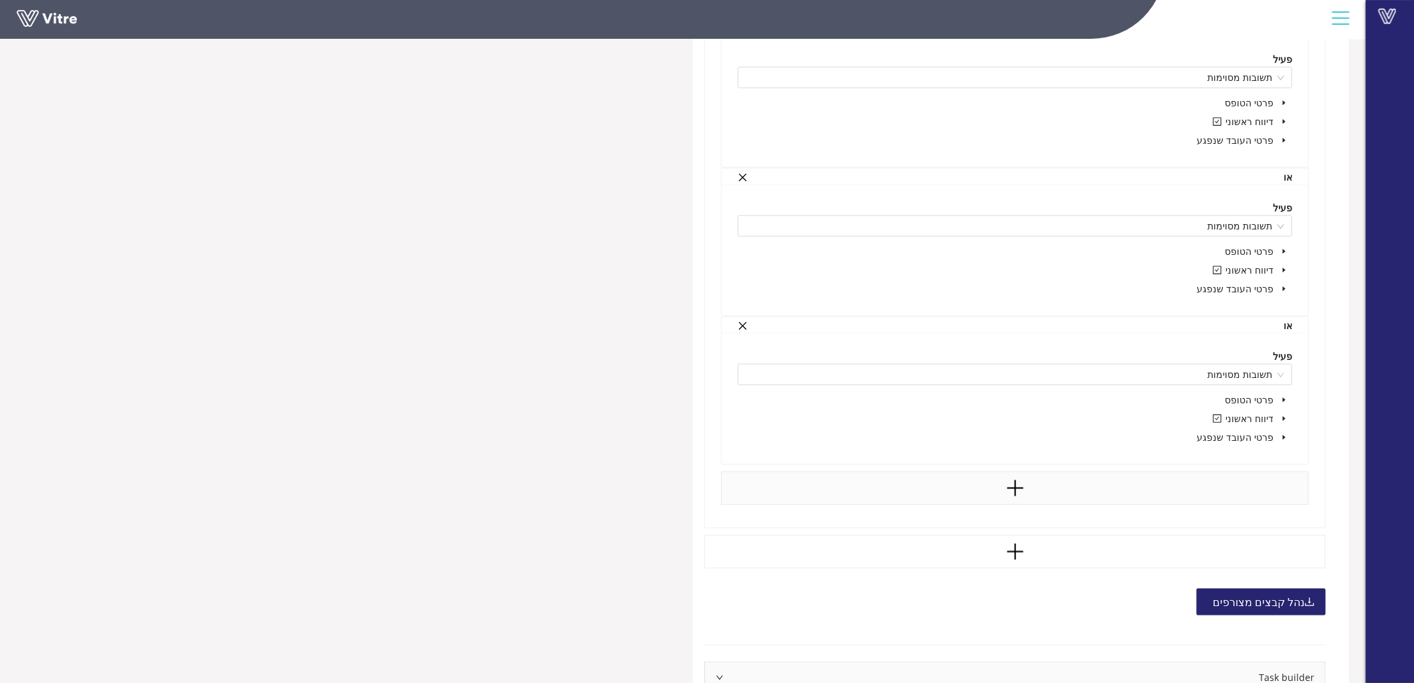
scroll to position [1051, 0]
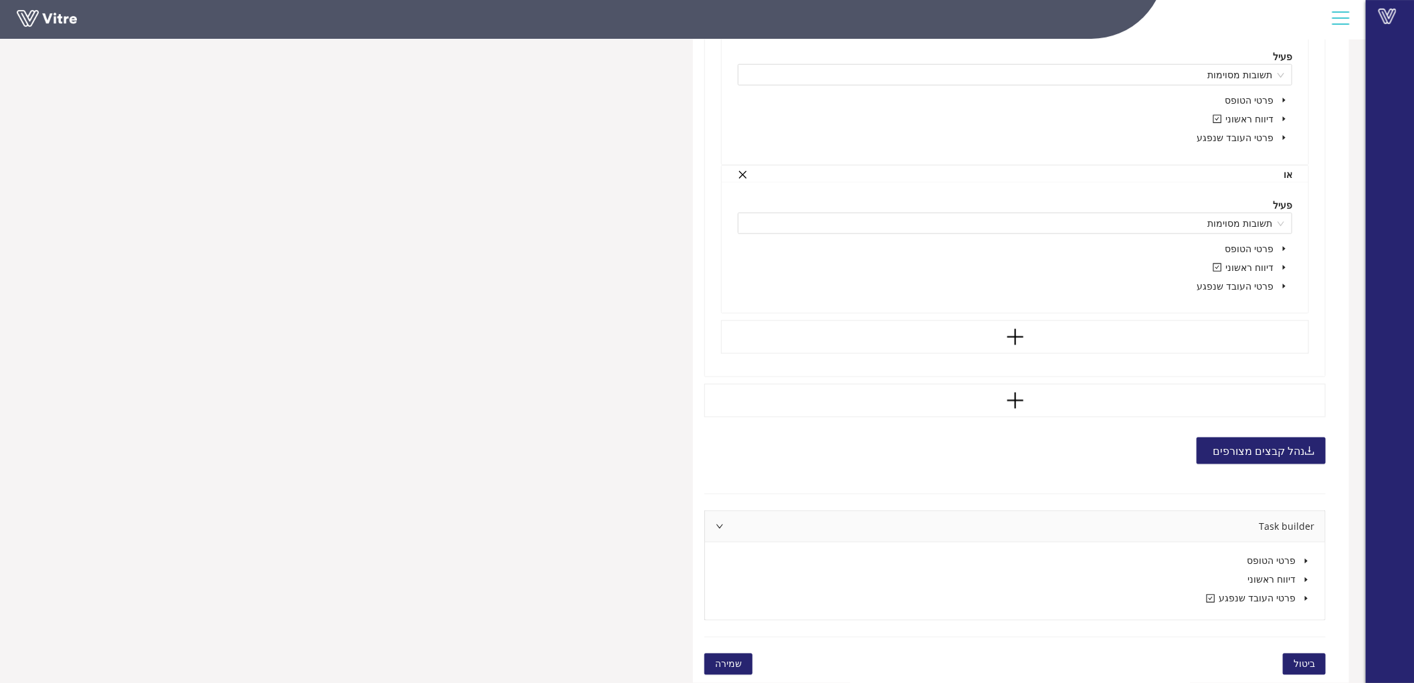
click at [1307, 598] on icon "caret-down" at bounding box center [1306, 598] width 7 height 7
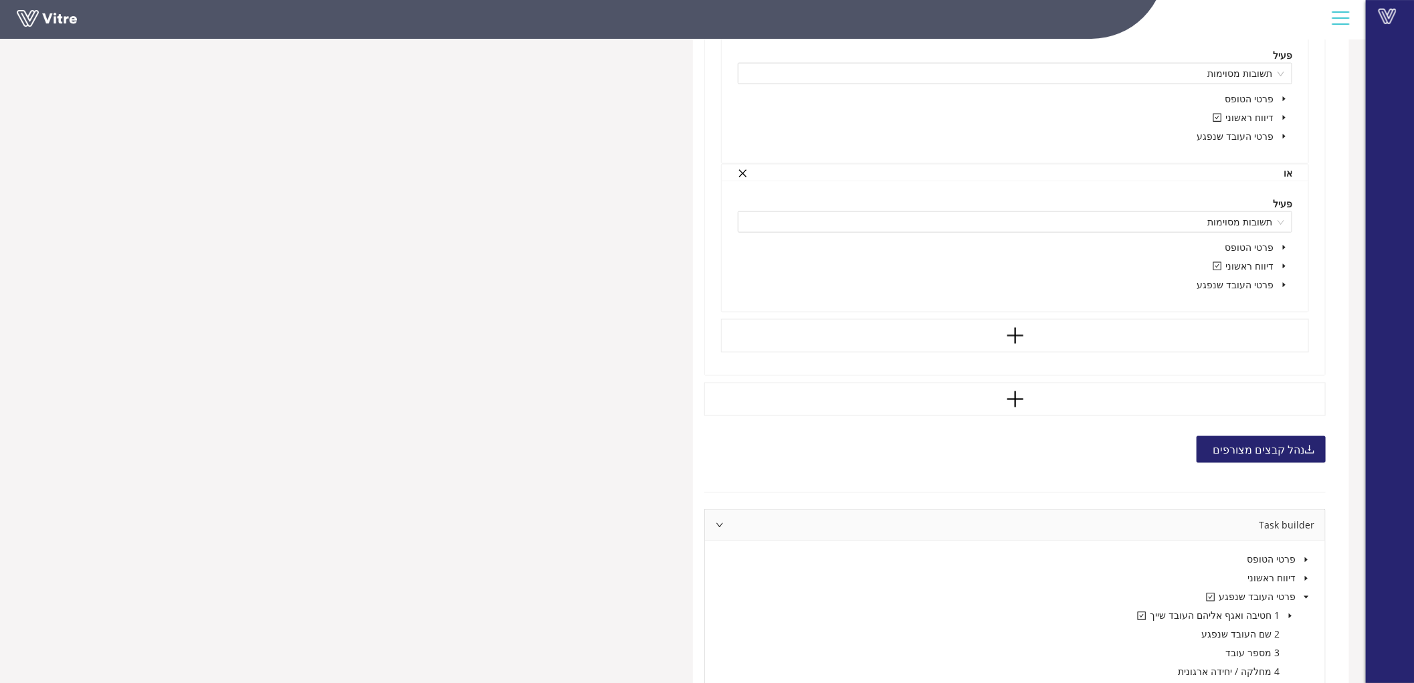
click at [1293, 613] on span at bounding box center [1290, 616] width 16 height 16
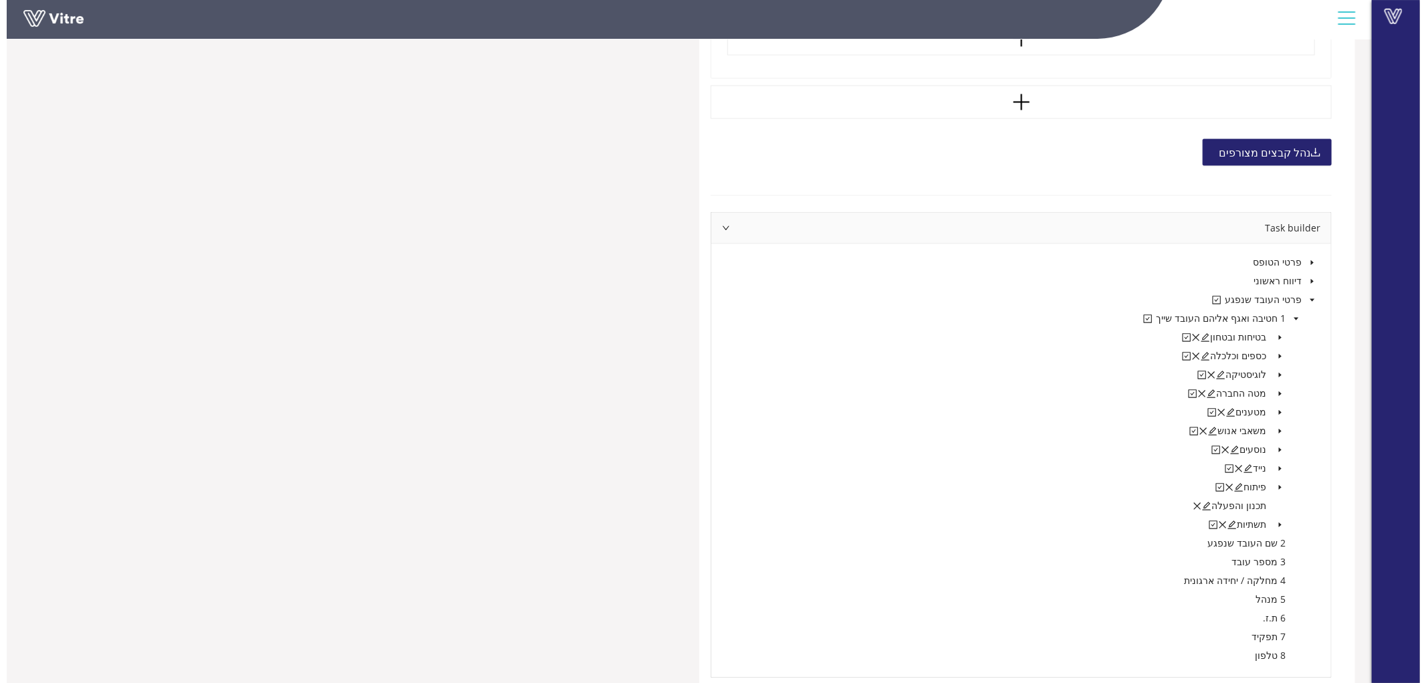
scroll to position [1406, 0]
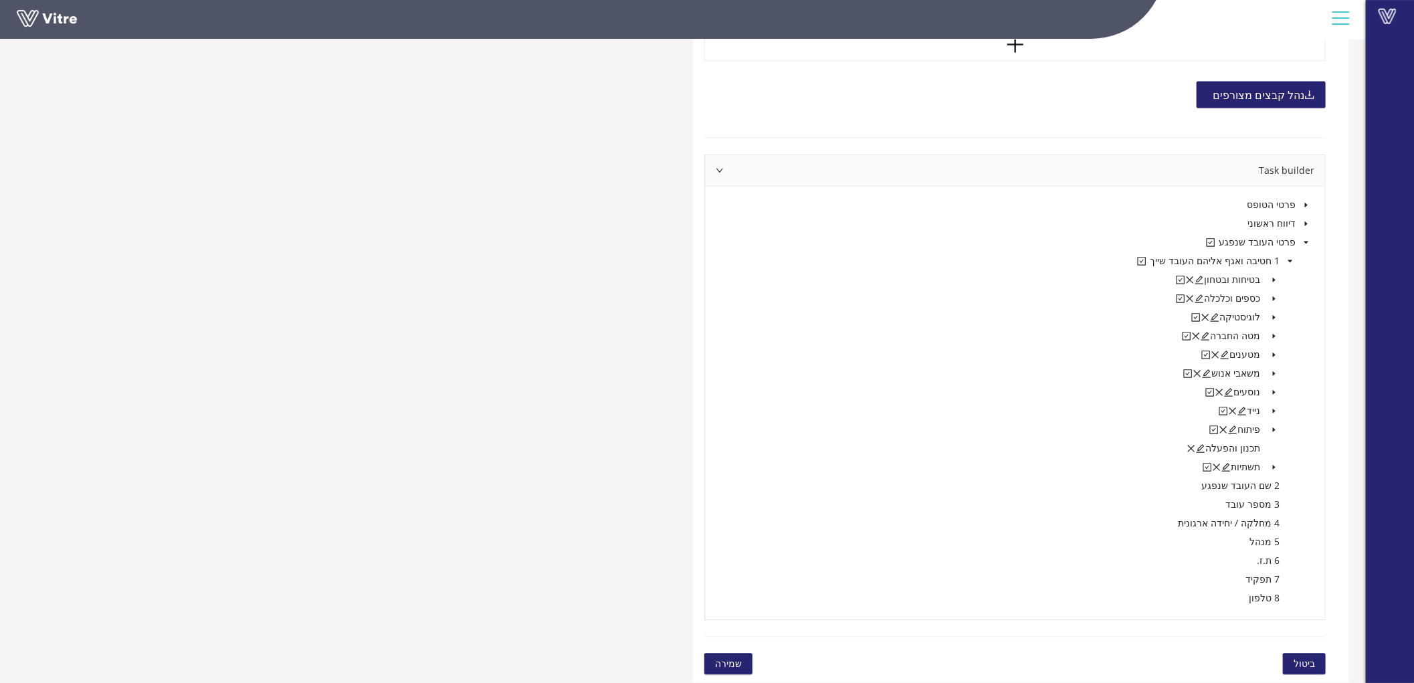
click at [1273, 358] on span at bounding box center [1274, 355] width 16 height 16
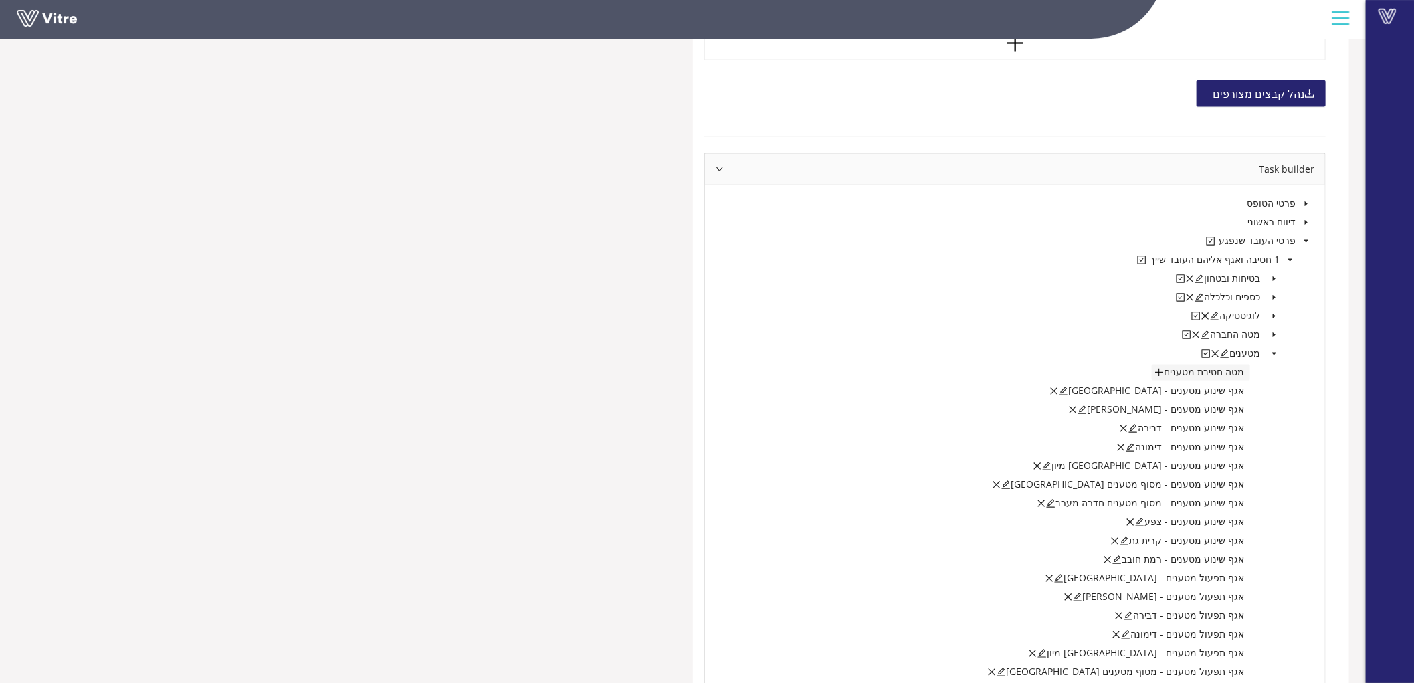
click at [1162, 375] on icon "plus" at bounding box center [1158, 372] width 9 height 9
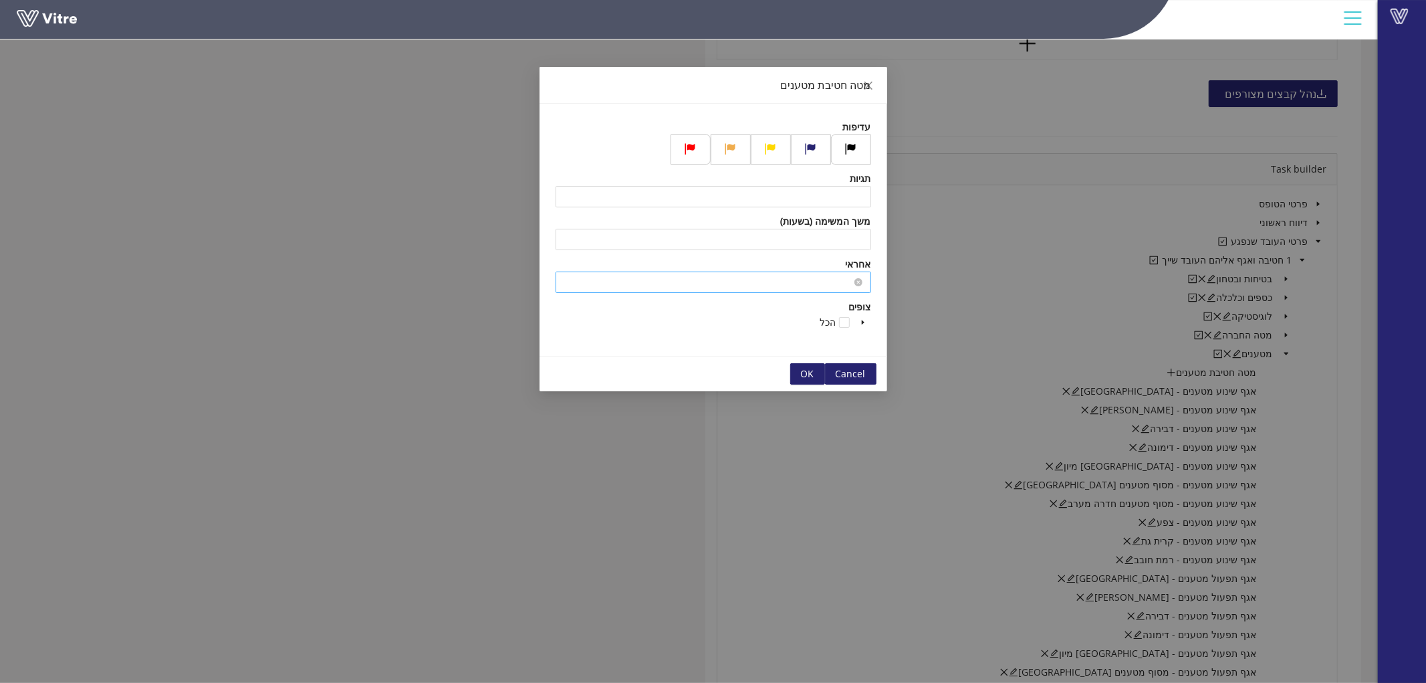
click at [815, 278] on input "search" at bounding box center [714, 282] width 300 height 20
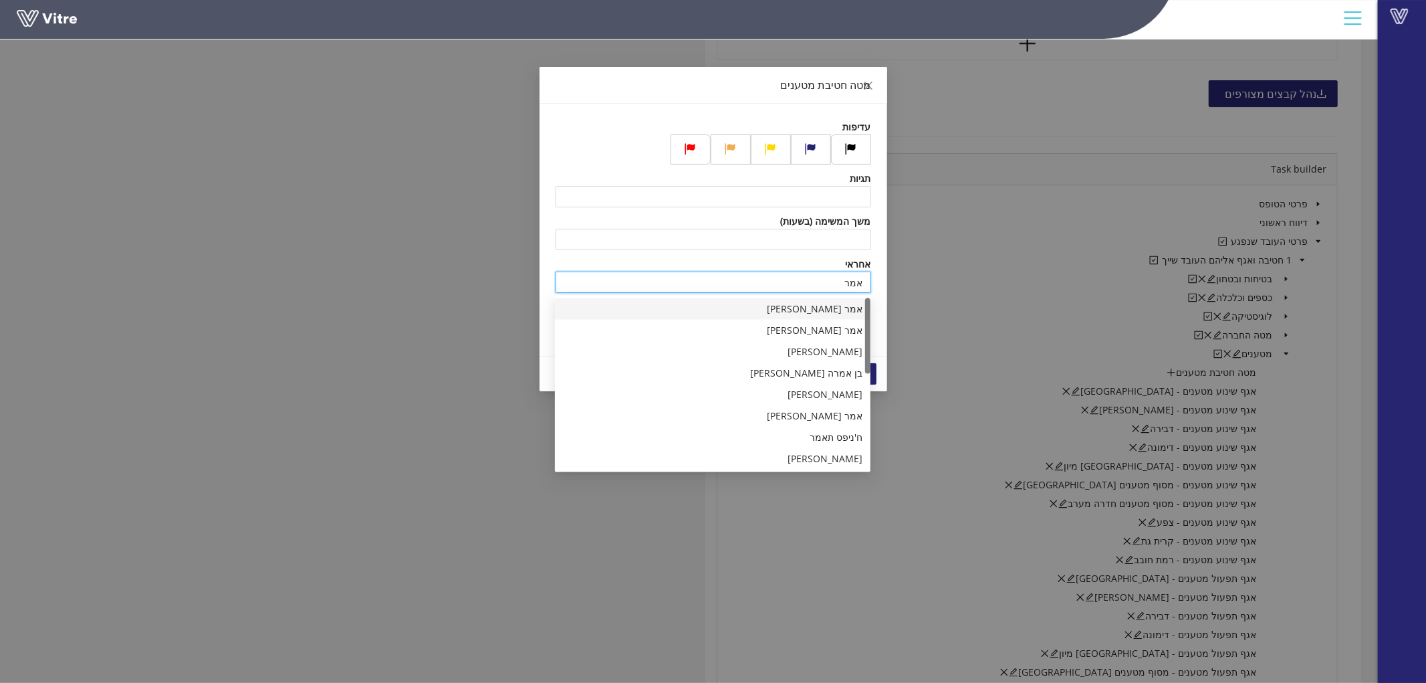
click at [801, 309] on div "אמר [PERSON_NAME]" at bounding box center [713, 309] width 300 height 15
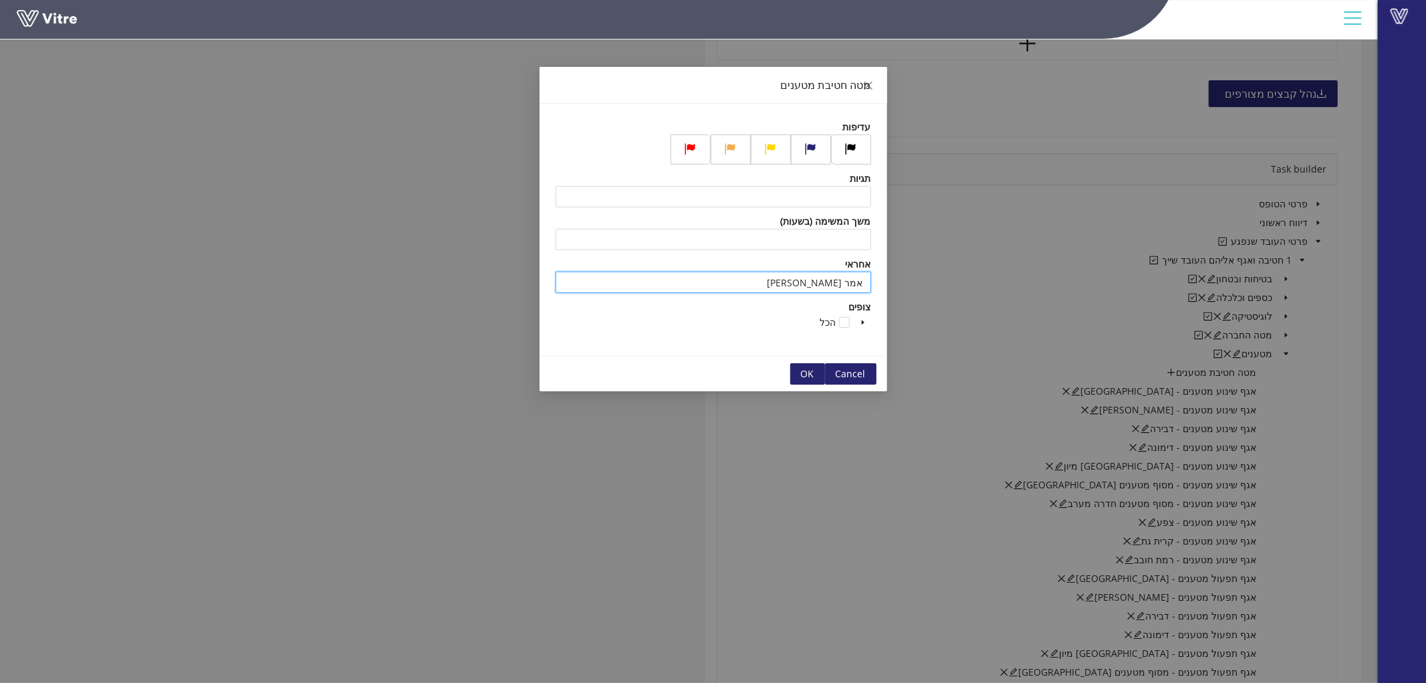
type input "אמר [PERSON_NAME]"
click at [801, 368] on span "OK" at bounding box center [807, 373] width 13 height 15
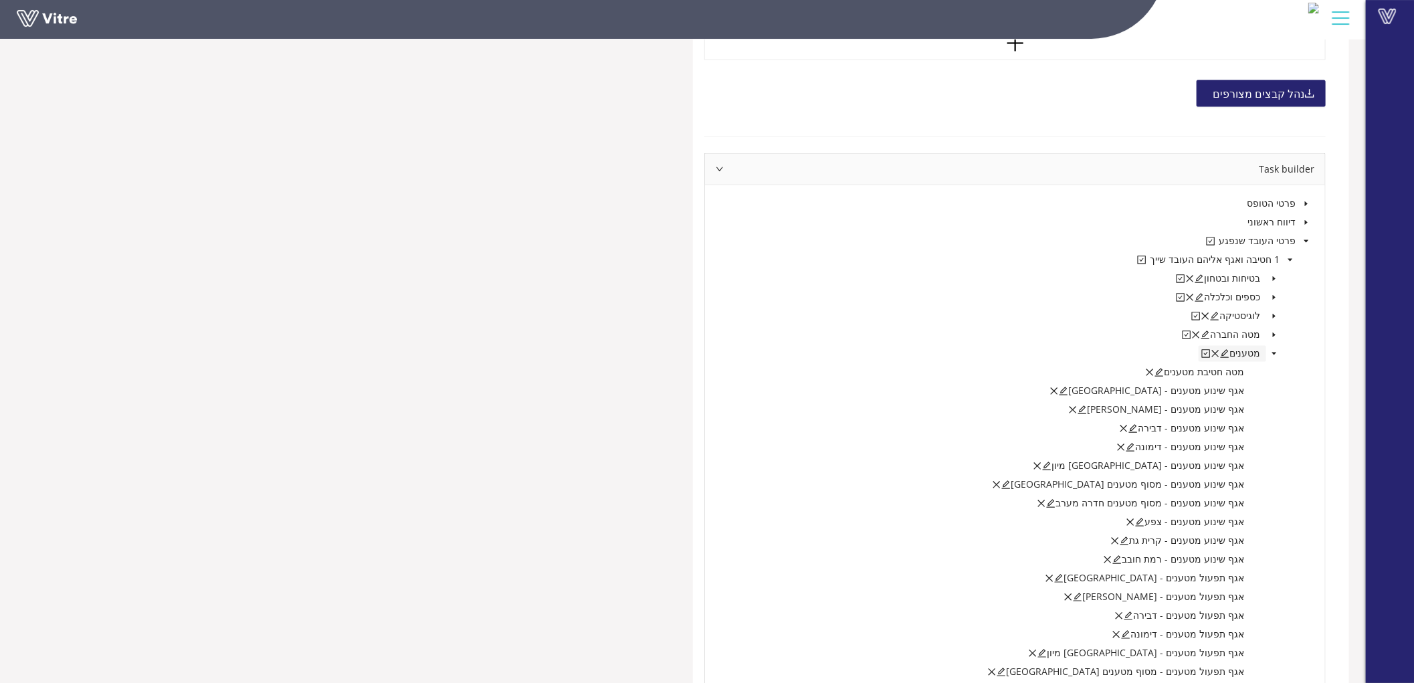
click at [1229, 354] on icon "edit" at bounding box center [1224, 354] width 9 height 9
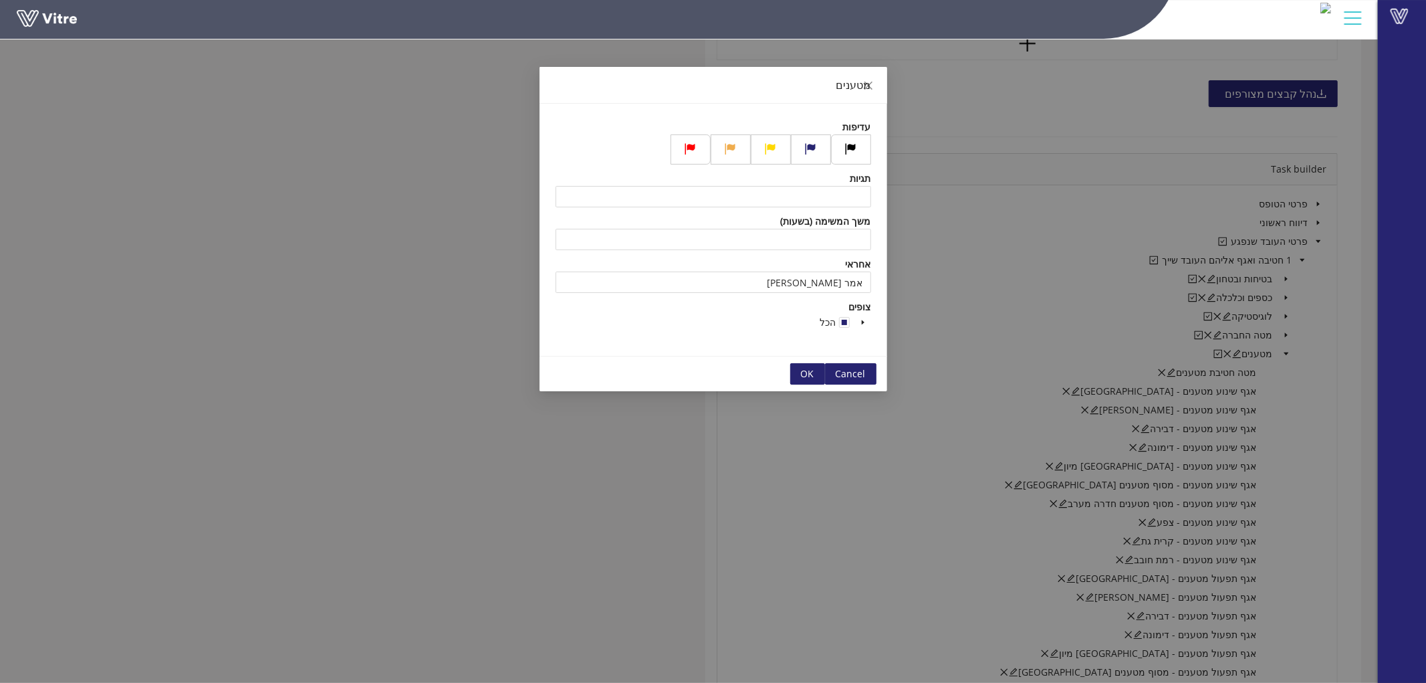
click at [1312, 398] on div "מטענים עדיפות תגיות משך המשימה (בשעות) אחראי אמר [PERSON_NAME] צופים הכל Cancel…" at bounding box center [713, 341] width 1426 height 683
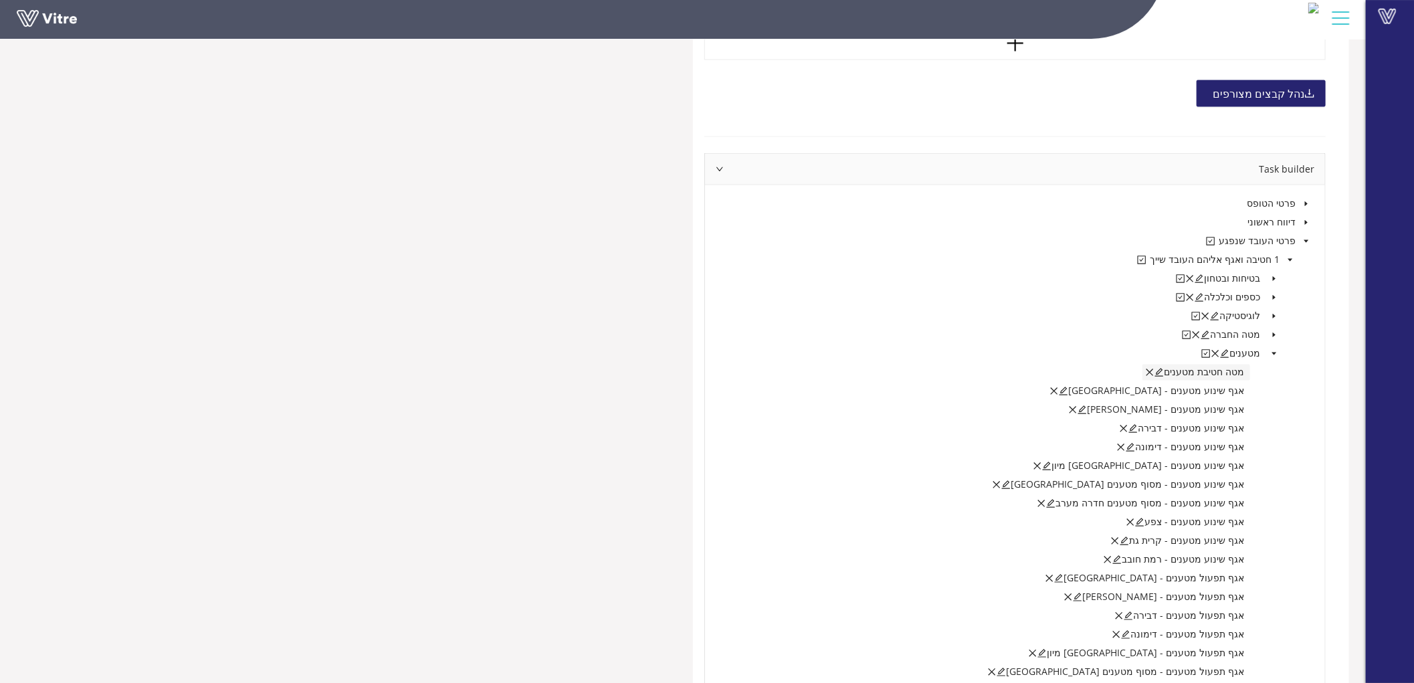
click at [1164, 372] on icon "edit" at bounding box center [1158, 372] width 9 height 9
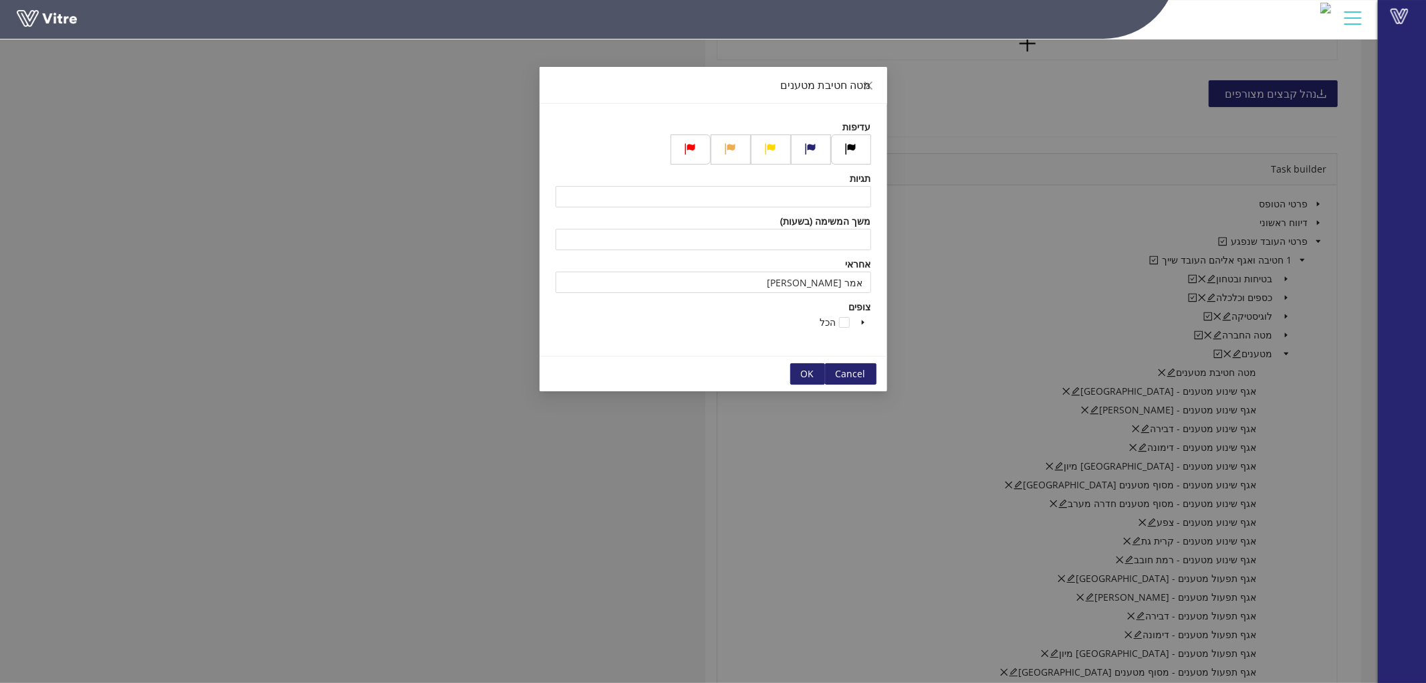
click at [866, 322] on span "caret-down" at bounding box center [863, 322] width 7 height 7
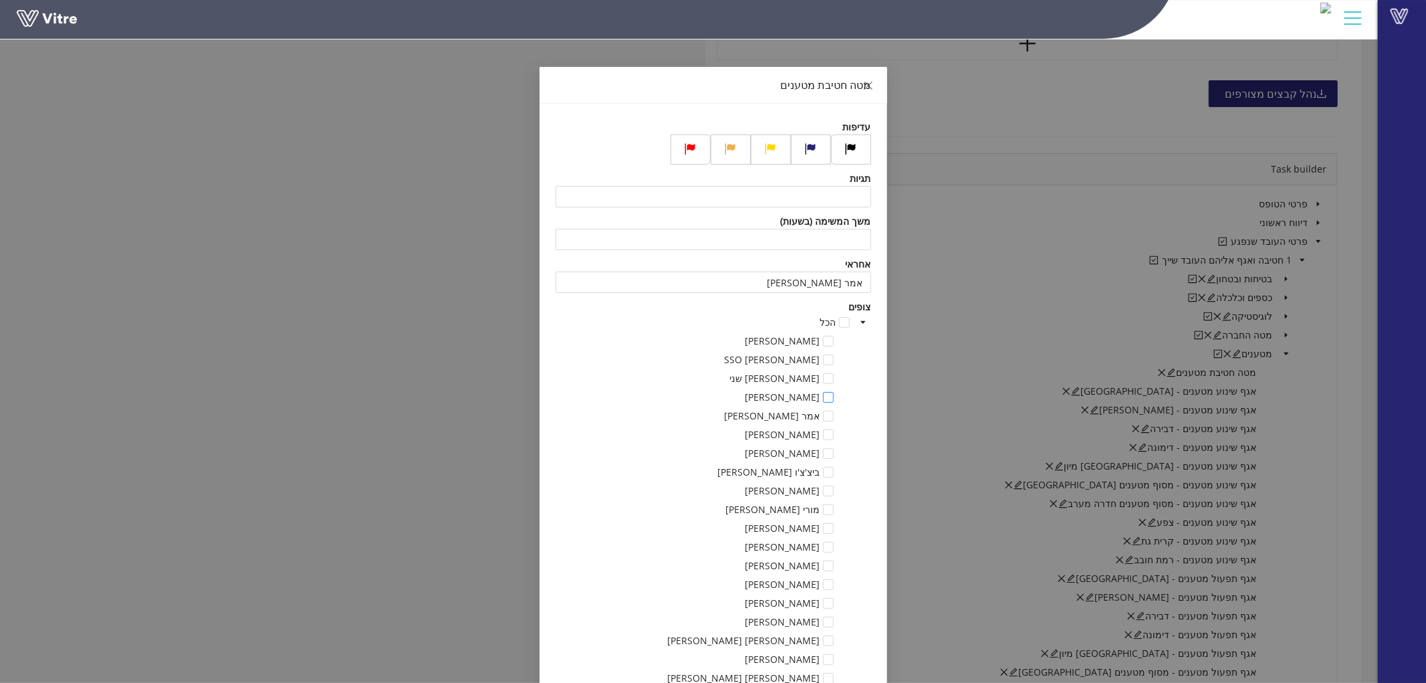
click at [833, 401] on span at bounding box center [828, 397] width 11 height 11
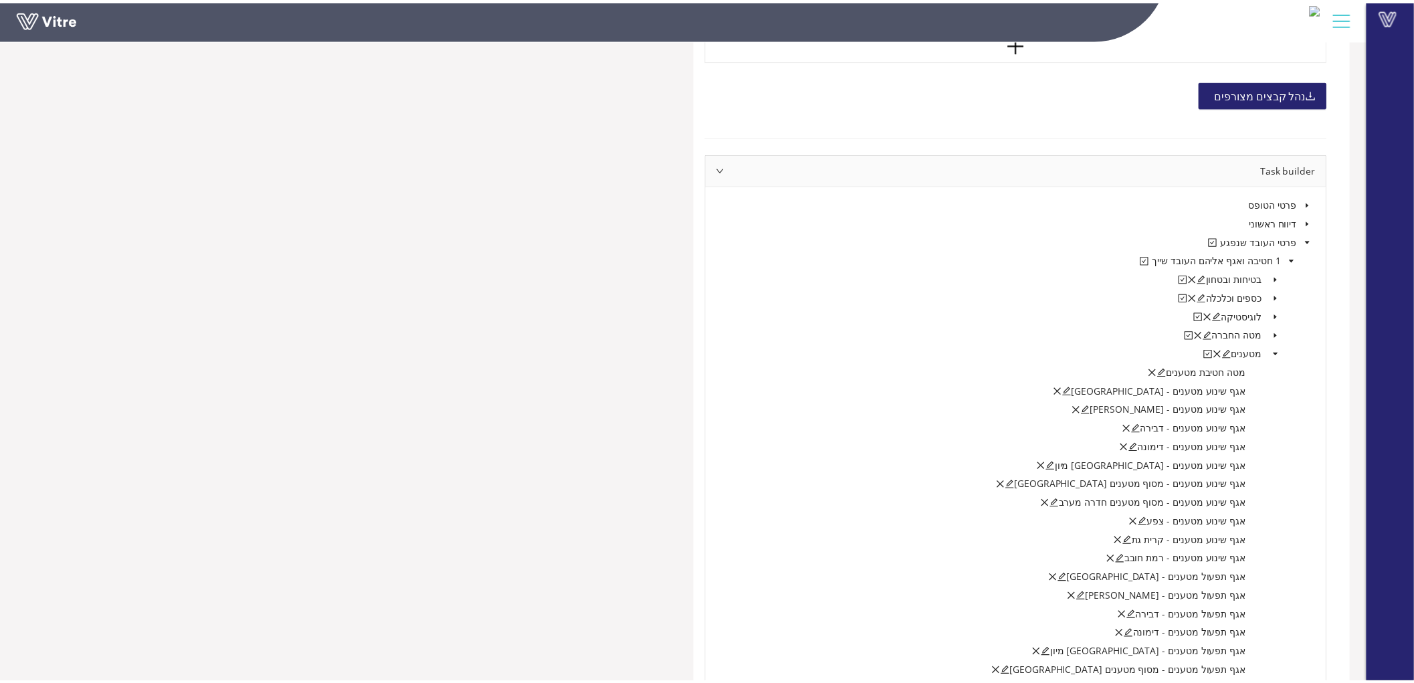
scroll to position [0, 0]
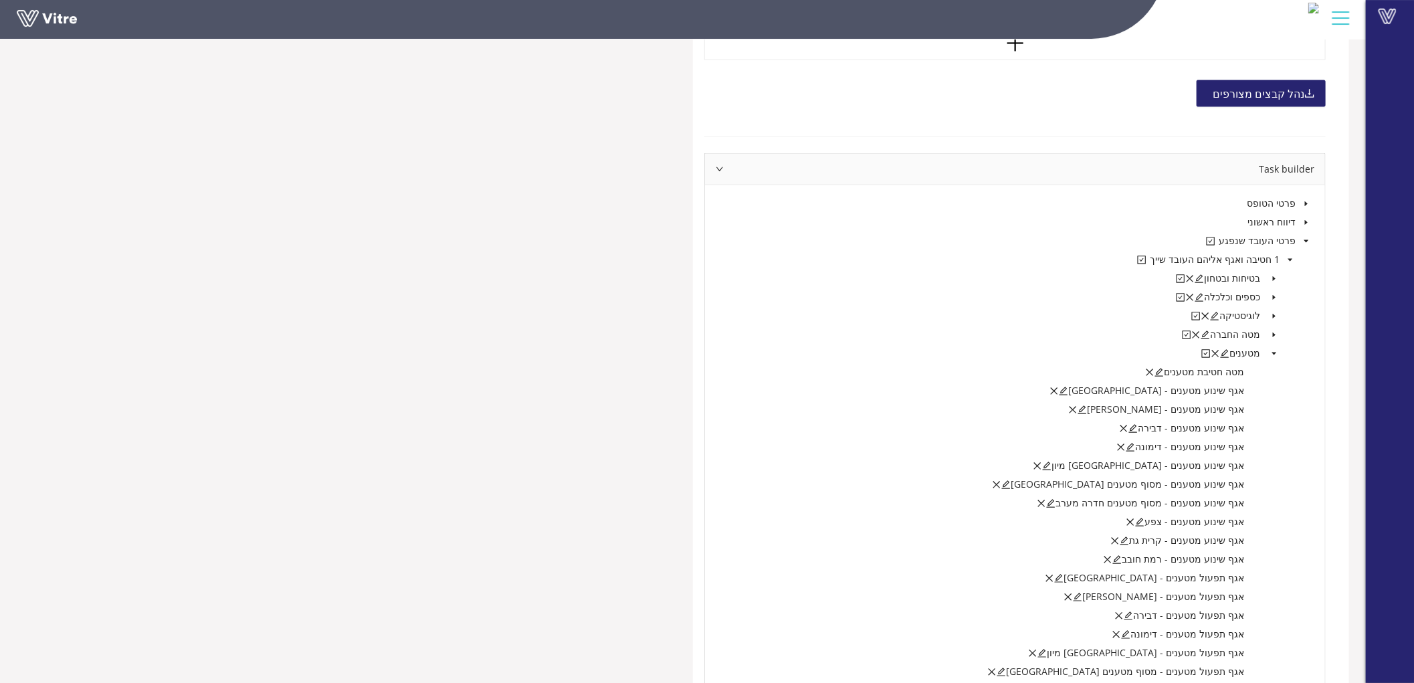
click at [729, 90] on div "נהל קבצים מצורפים" at bounding box center [1014, 94] width 621 height 54
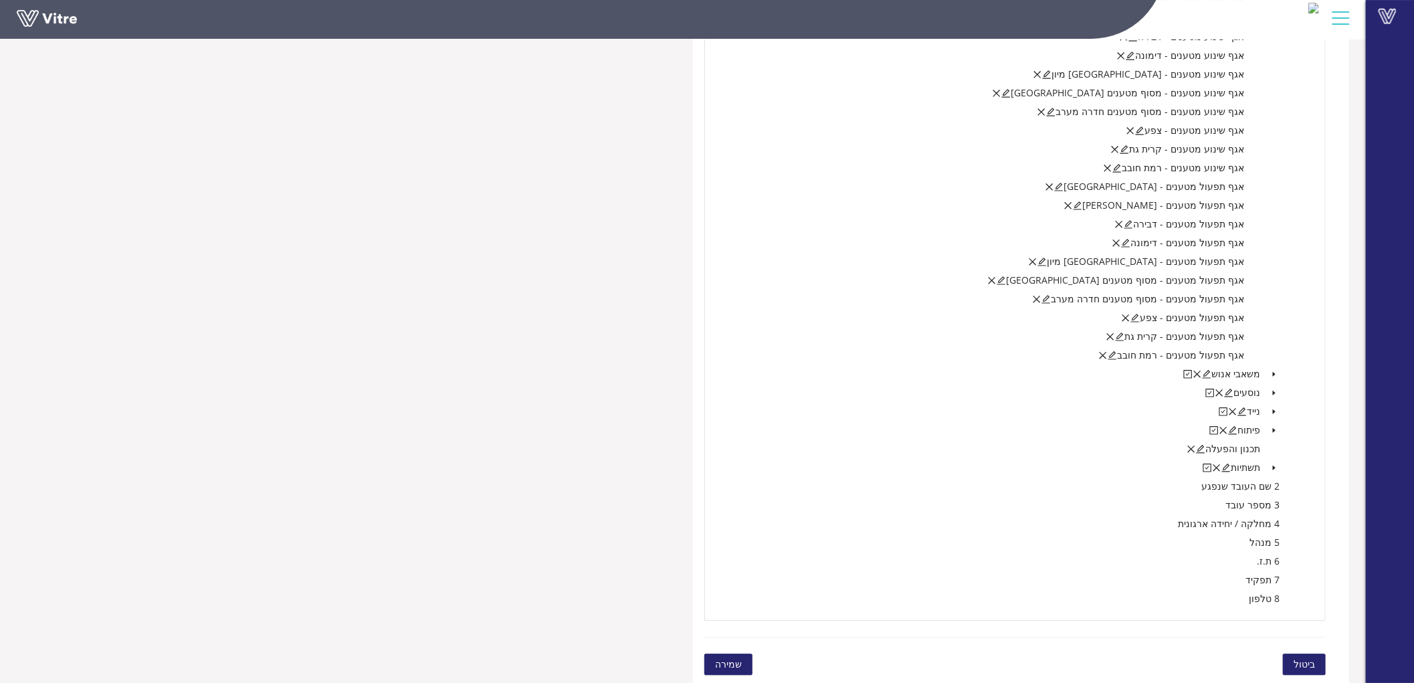
click at [730, 665] on span "שמירה" at bounding box center [728, 664] width 27 height 15
